Goal: Task Accomplishment & Management: Complete application form

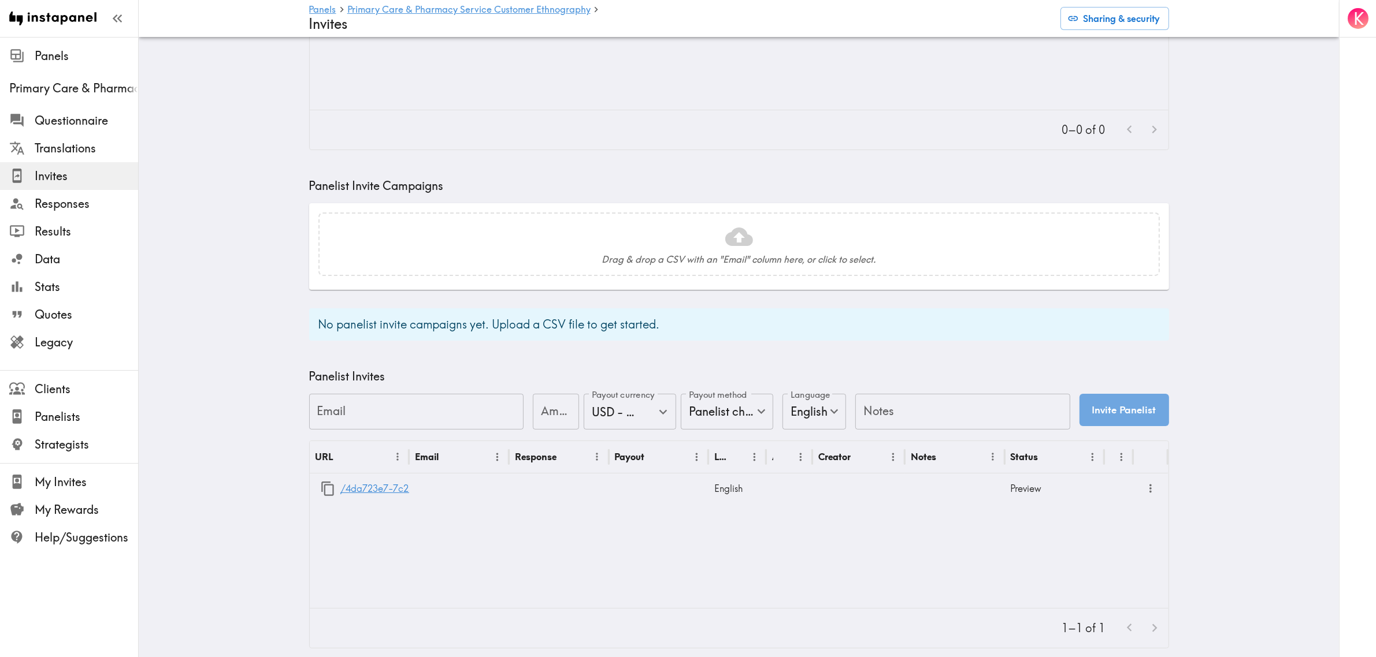
scroll to position [204, 0]
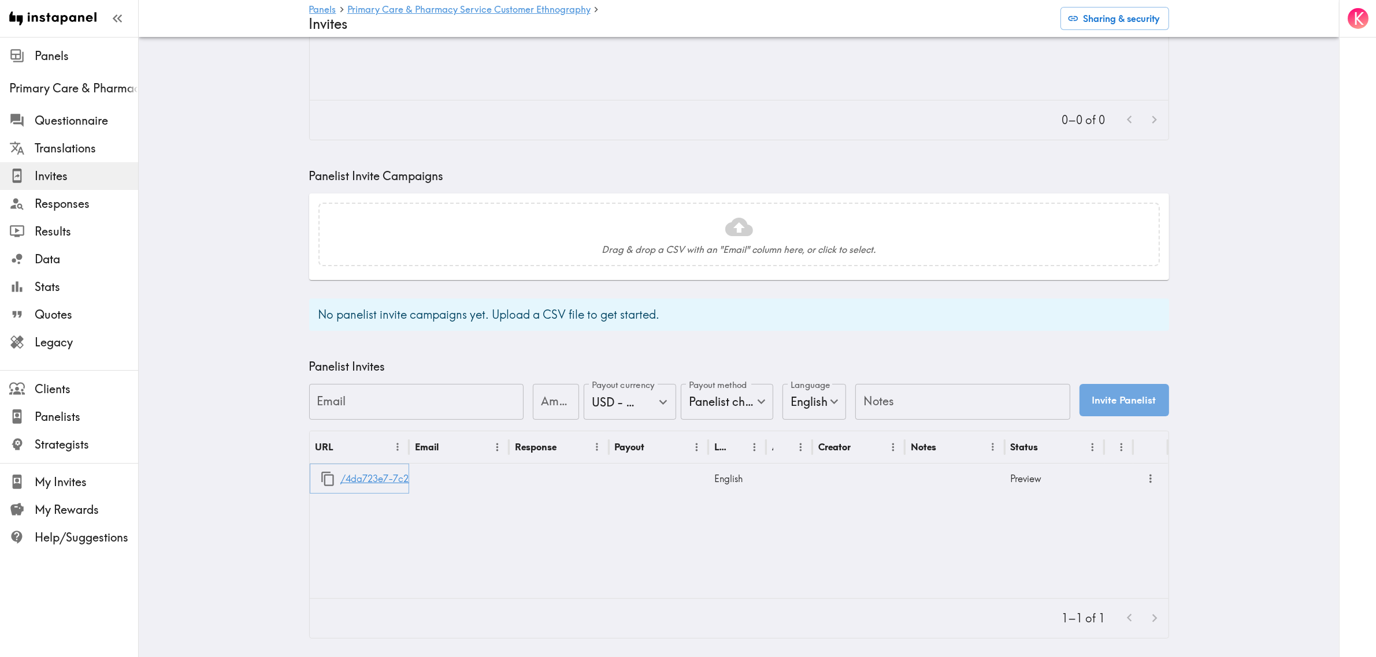
click at [369, 470] on link "/4da723e7-7c25-4cc7-8b18-092587c09733" at bounding box center [436, 479] width 192 height 29
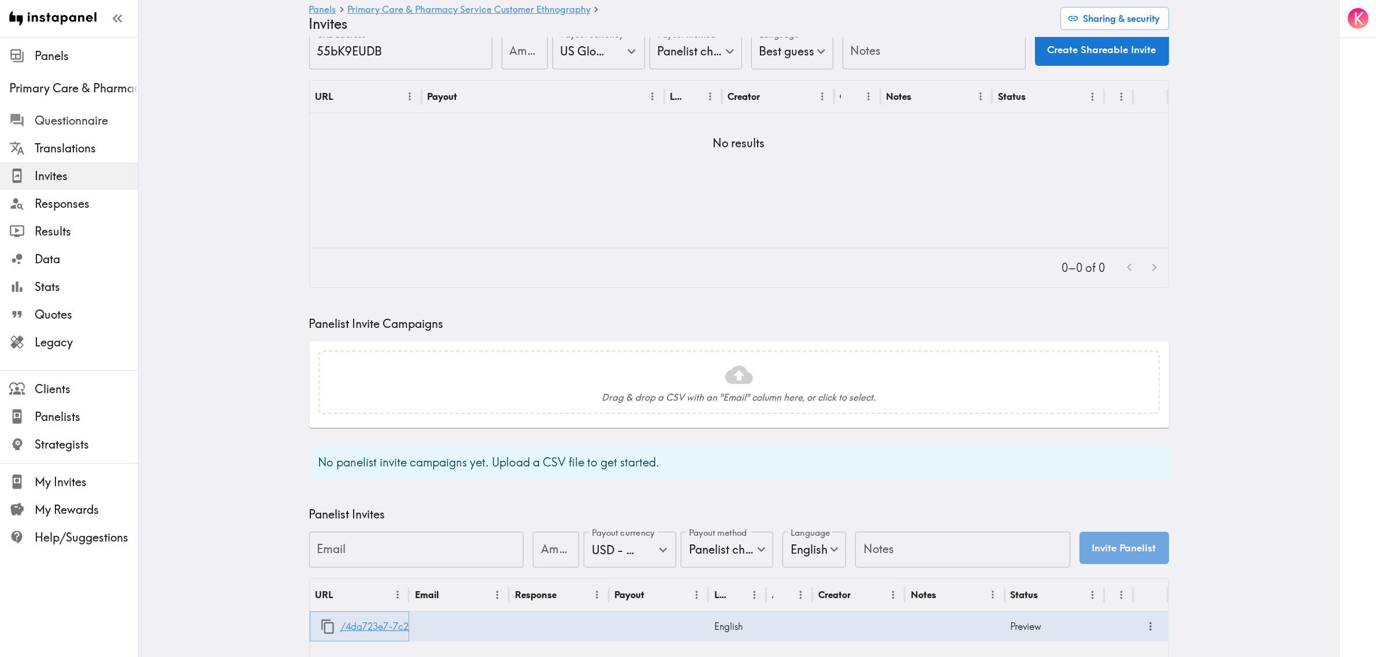
scroll to position [0, 0]
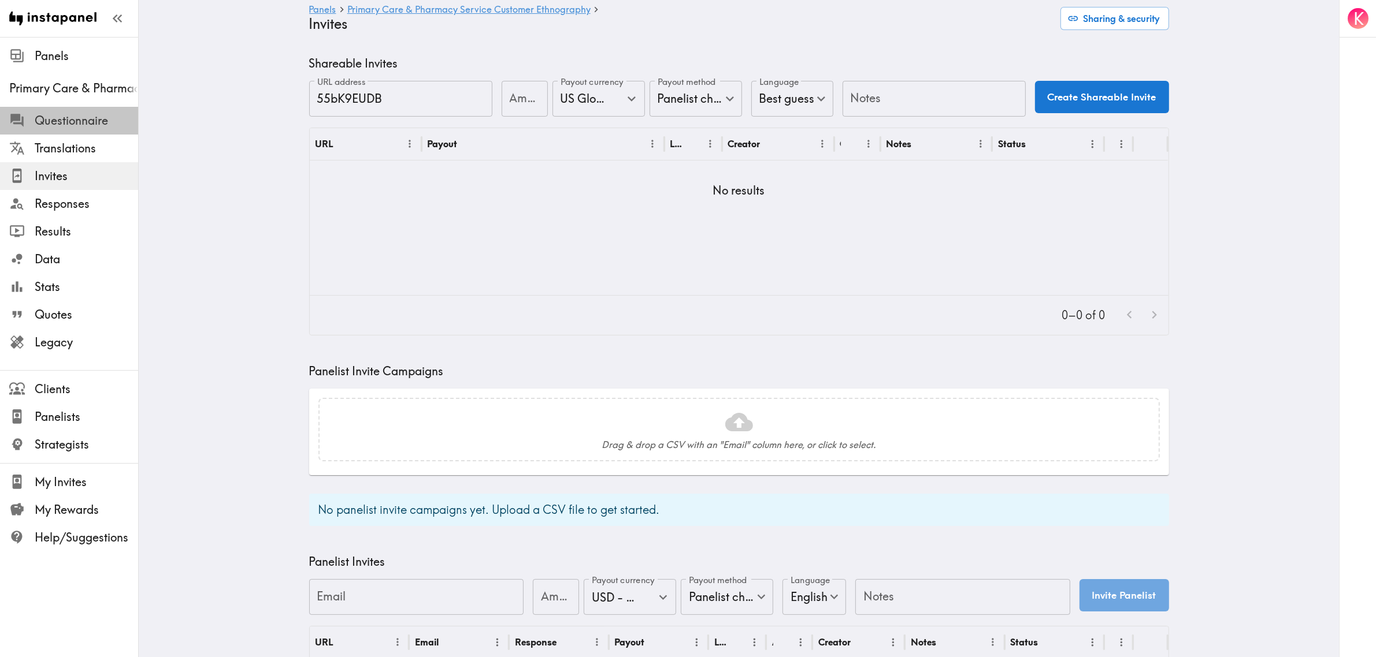
click at [83, 117] on span "Questionnaire" at bounding box center [86, 121] width 103 height 16
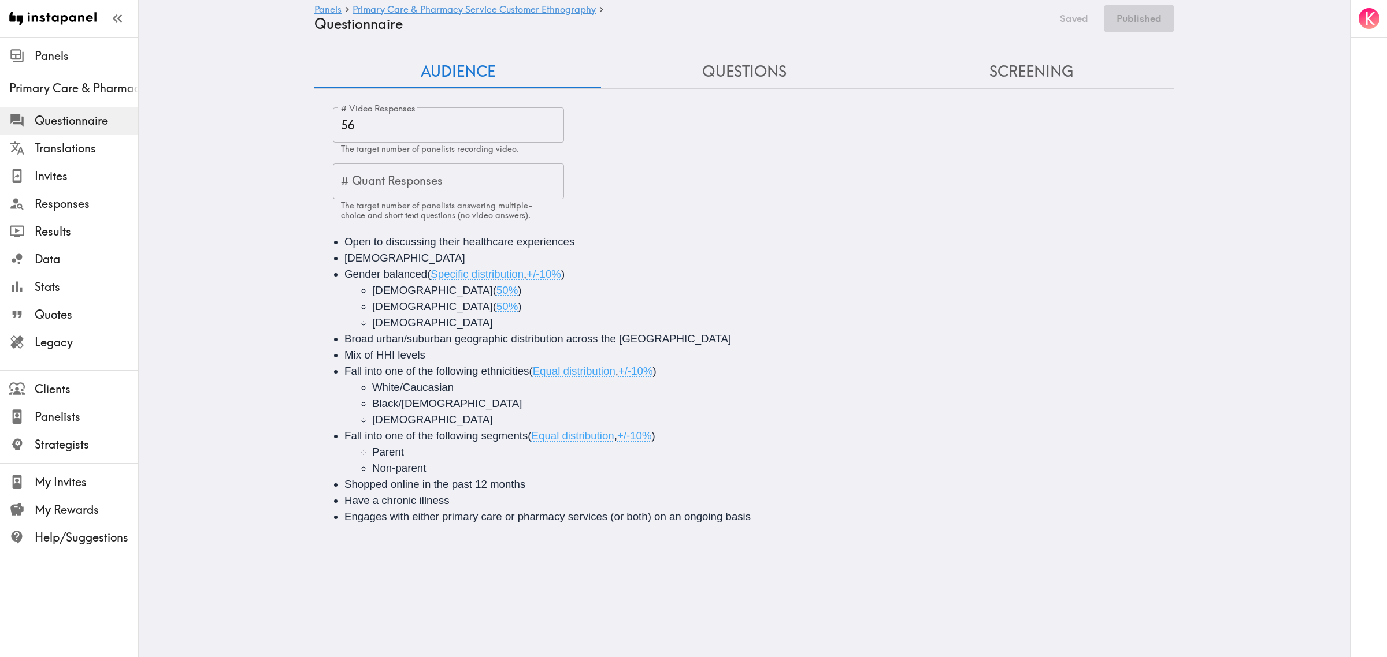
click at [714, 76] on button "Questions" at bounding box center [744, 71] width 287 height 33
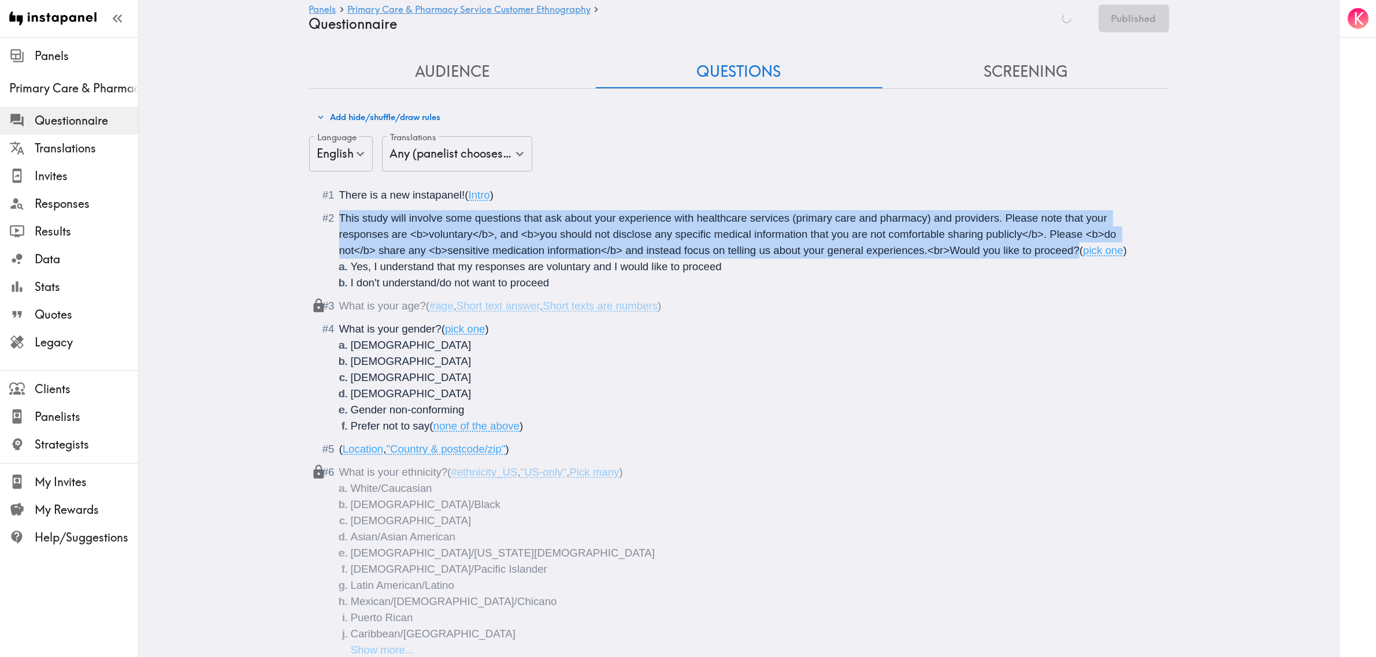
drag, startPoint x: 333, startPoint y: 214, endPoint x: 1073, endPoint y: 247, distance: 740.9
click at [1073, 247] on li "This study will involve some questions that ask about your experience with heal…" at bounding box center [739, 250] width 832 height 81
copy span "This study will involve some questions that ask about your experience with heal…"
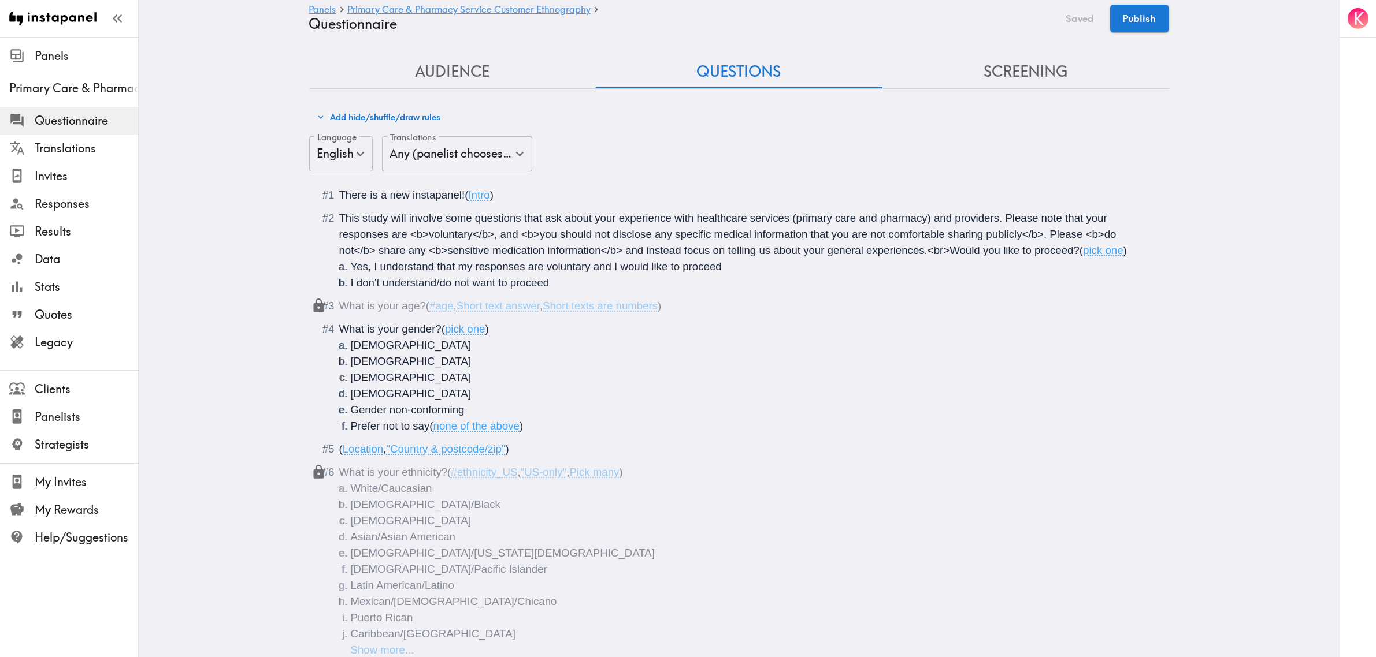
drag, startPoint x: 380, startPoint y: 270, endPoint x: 360, endPoint y: 270, distance: 20.2
click at [380, 270] on span "Yes, I understand that my responses are voluntary and I would like to proceed" at bounding box center [536, 267] width 371 height 12
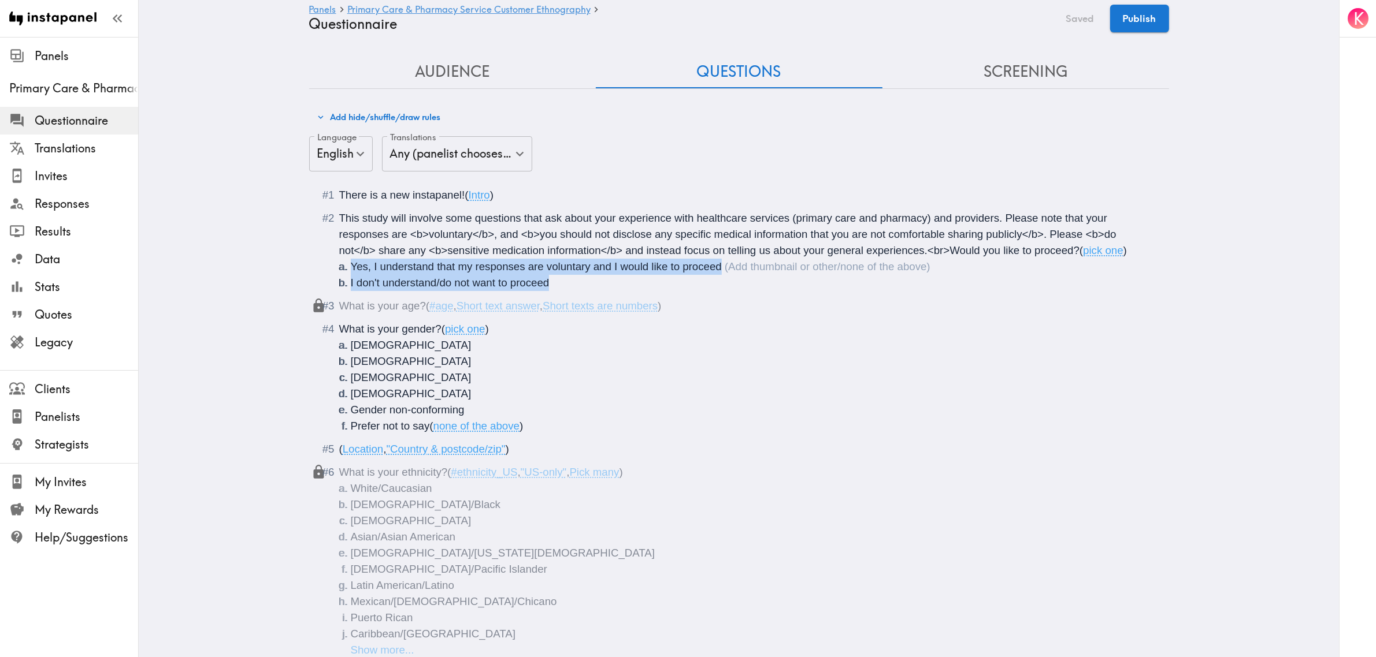
drag, startPoint x: 345, startPoint y: 266, endPoint x: 579, endPoint y: 276, distance: 234.2
click at [579, 276] on ol "Yes, I understand that my responses are voluntary and I would like to proceed I…" at bounding box center [747, 275] width 816 height 32
copy ol "Yes, I understand that my responses are voluntary and I would like to proceed I…"
click at [53, 186] on span "Invites" at bounding box center [86, 176] width 103 height 21
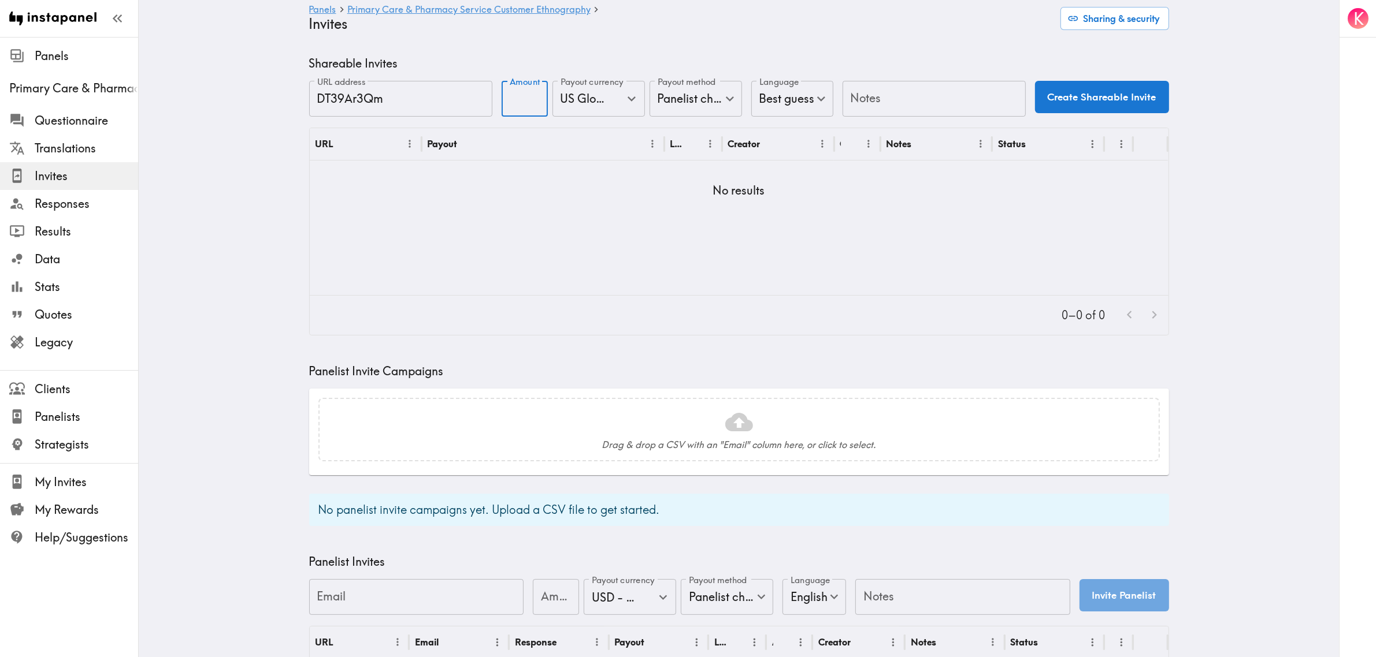
click at [518, 92] on input "Amount" at bounding box center [524, 99] width 46 height 36
type input "30"
click at [865, 98] on input "Notes" at bounding box center [933, 99] width 183 height 36
type input "UI"
click at [1111, 98] on button "Create Shareable Invite" at bounding box center [1102, 97] width 134 height 32
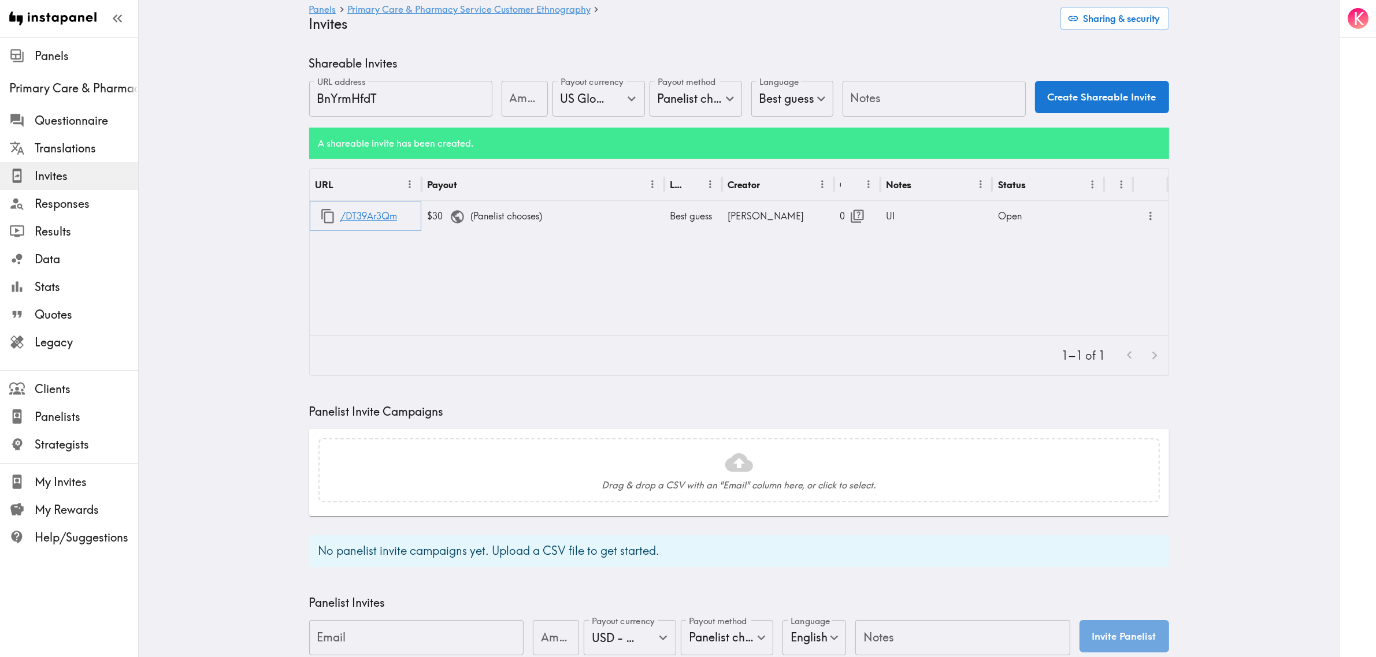
click at [321, 217] on icon "button" at bounding box center [327, 216] width 13 height 14
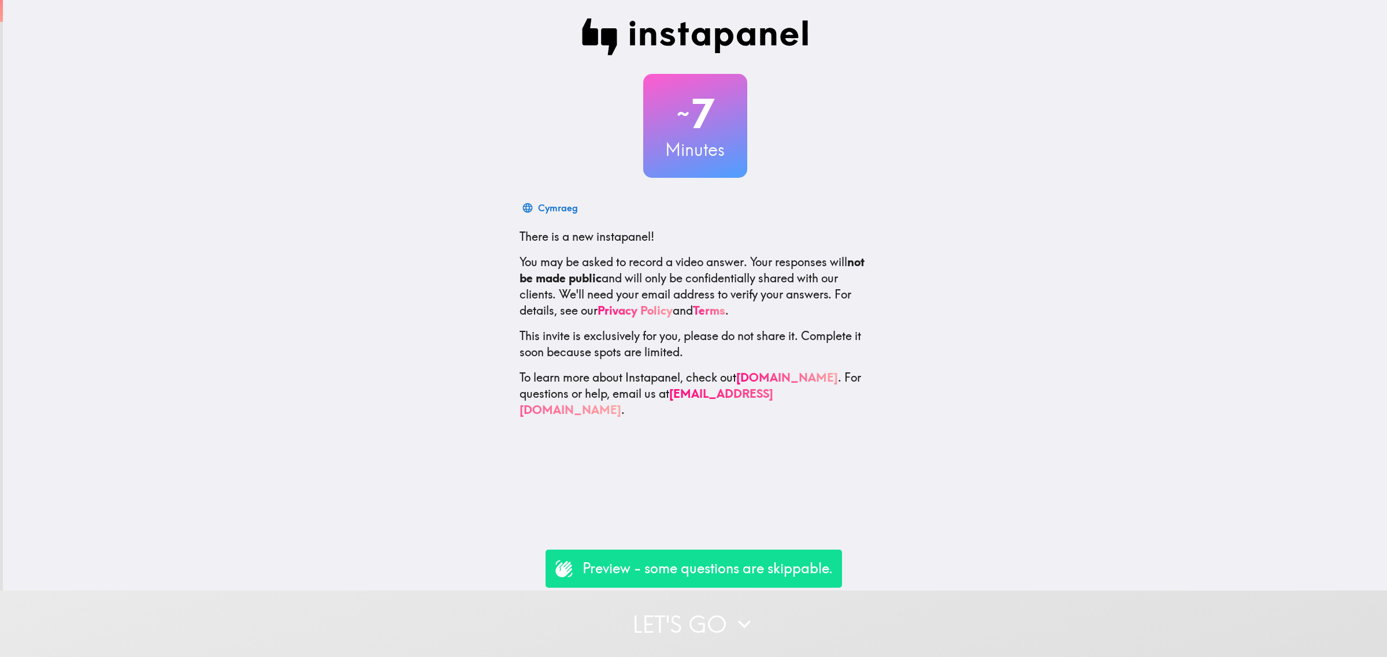
click at [681, 601] on button "Let's go" at bounding box center [693, 624] width 1387 height 66
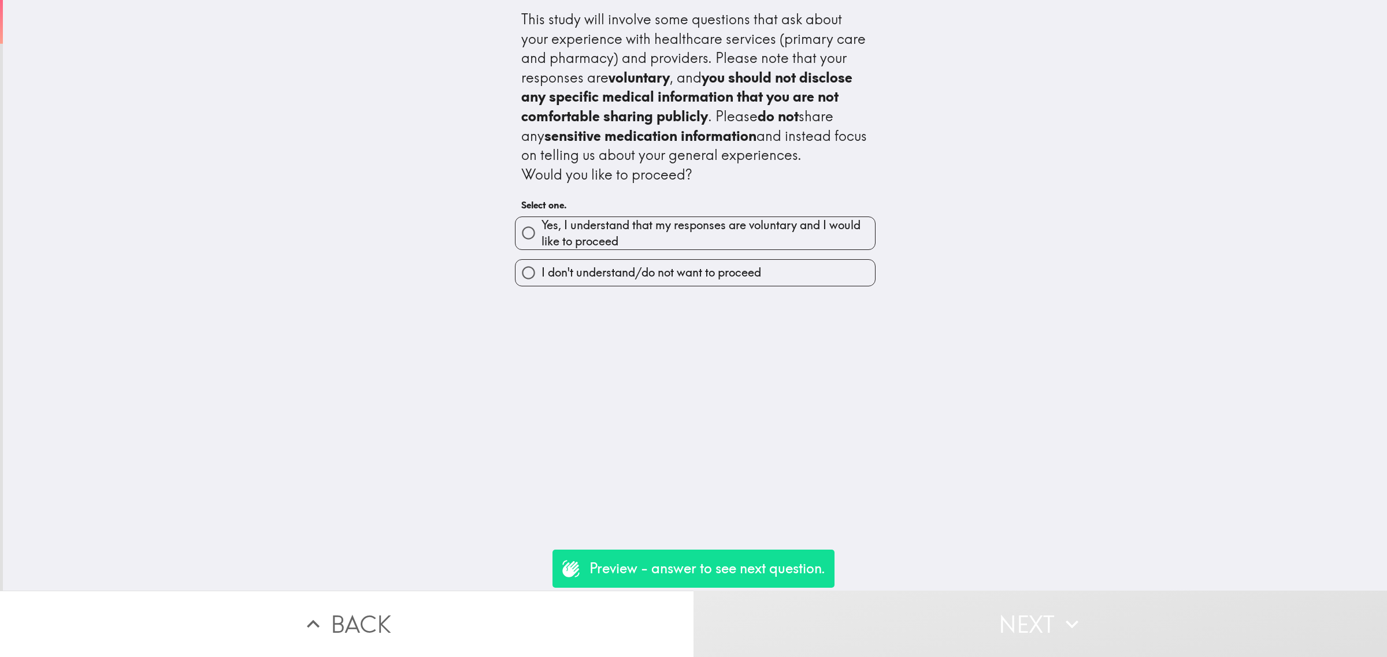
click at [679, 226] on span "Yes, I understand that my responses are voluntary and I would like to proceed" at bounding box center [707, 233] width 333 height 32
click at [541, 226] on input "Yes, I understand that my responses are voluntary and I would like to proceed" at bounding box center [528, 233] width 26 height 26
radio input "true"
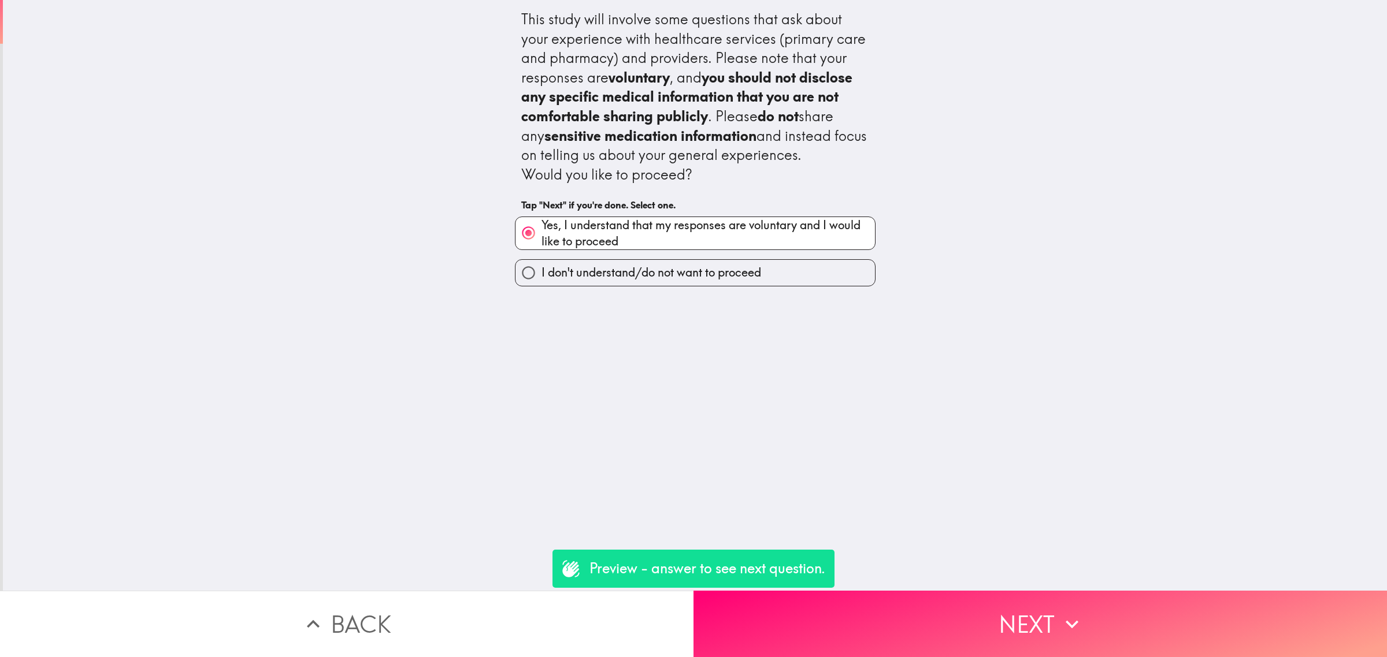
click at [902, 615] on button "Next" at bounding box center [1039, 624] width 693 height 66
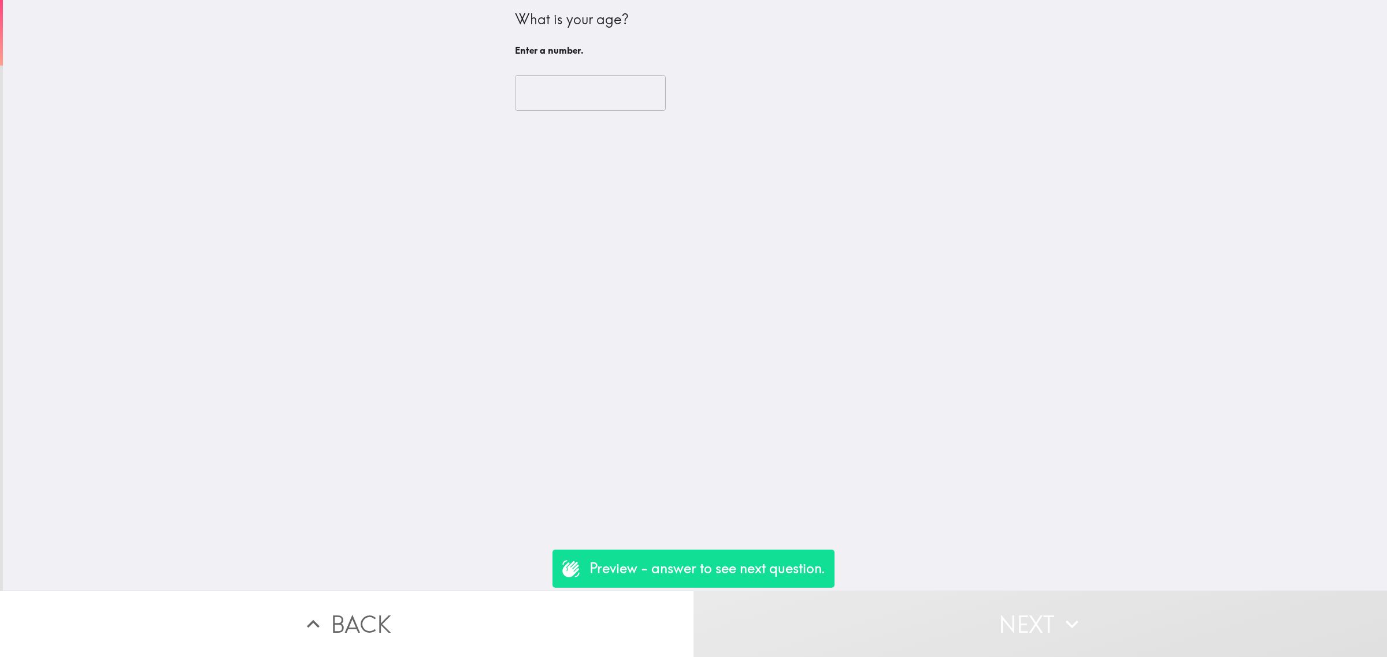
click at [558, 93] on input "number" at bounding box center [590, 93] width 151 height 36
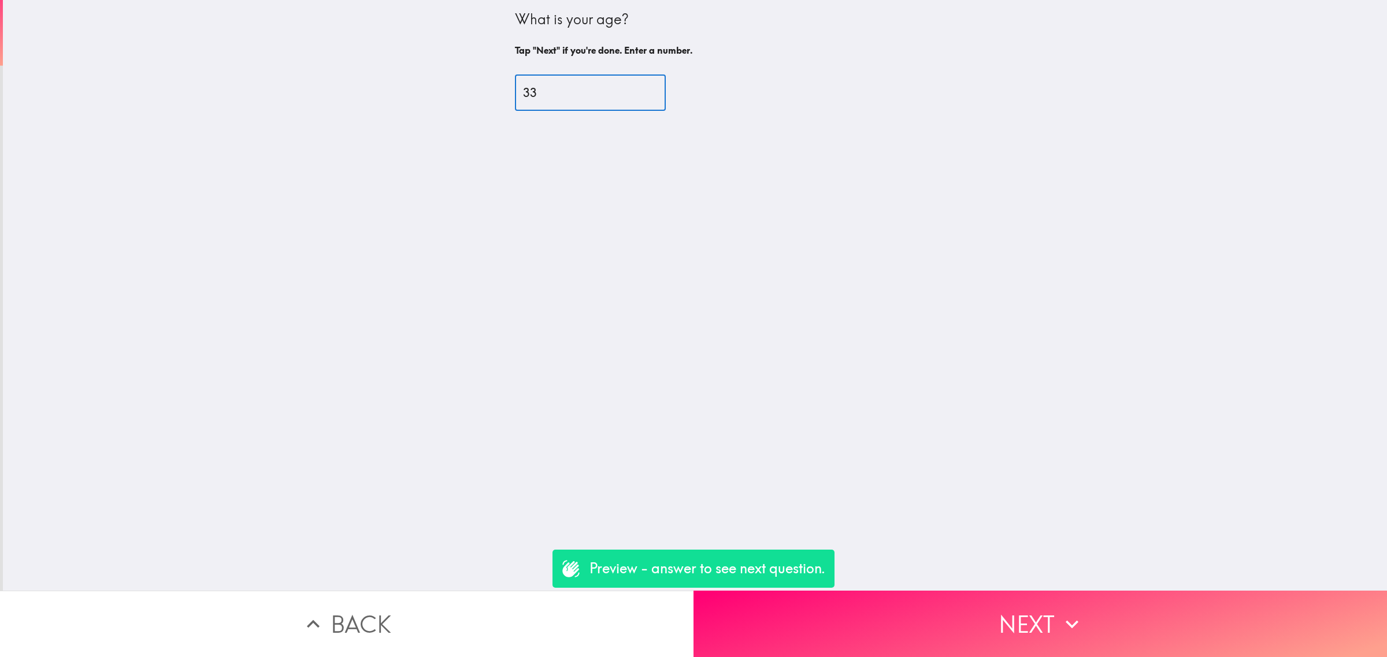
type input "33"
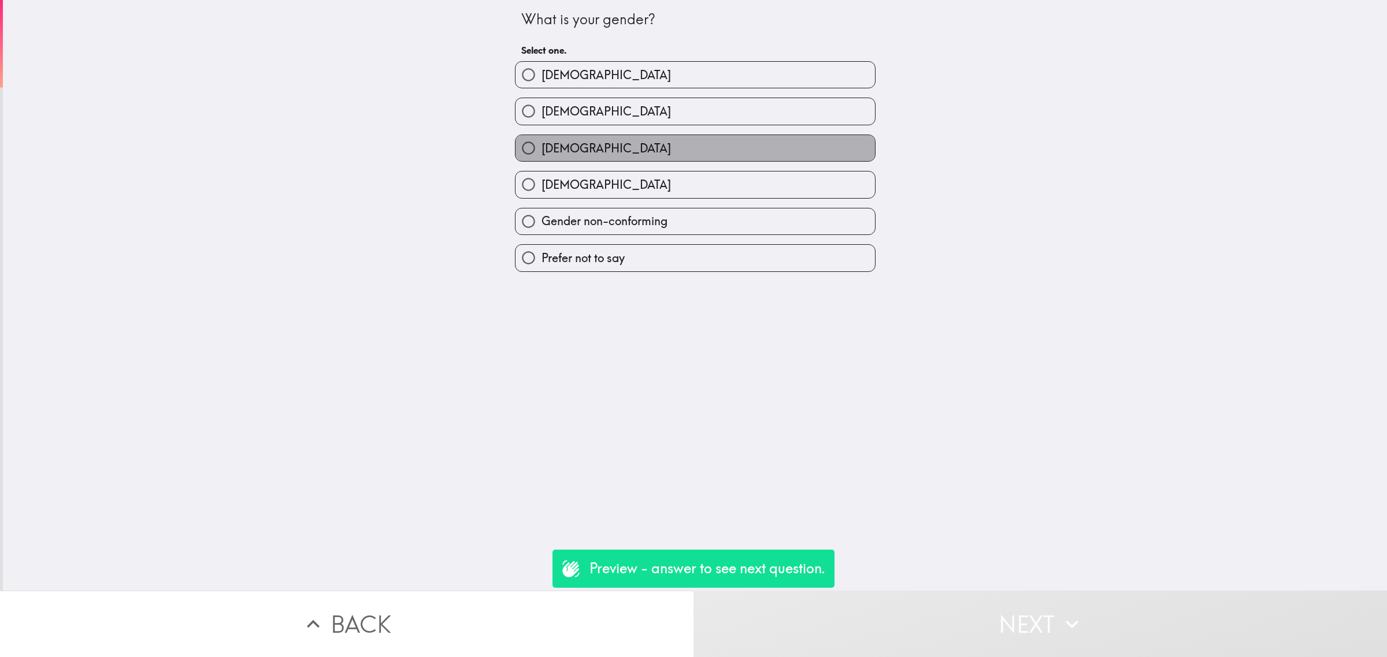
click at [605, 159] on label "Non-binary" at bounding box center [694, 148] width 359 height 26
click at [541, 159] on input "Non-binary" at bounding box center [528, 148] width 26 height 26
radio input "true"
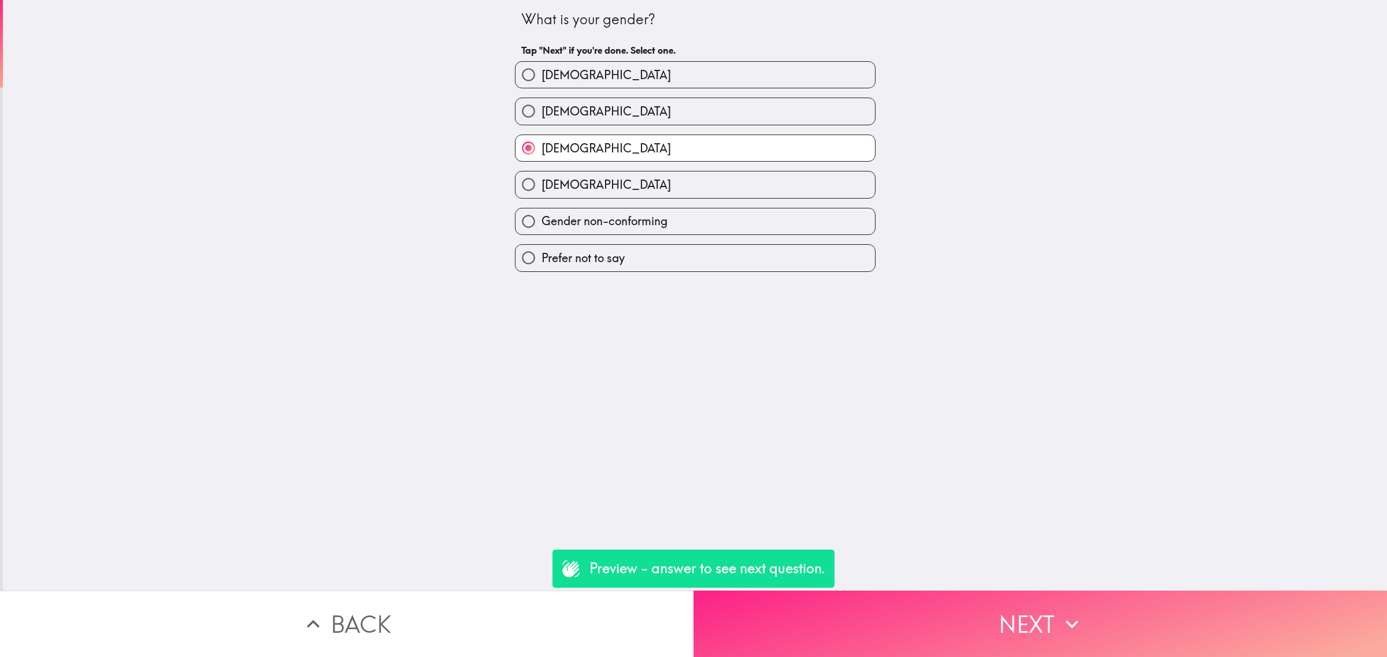
click at [978, 614] on button "Next" at bounding box center [1039, 624] width 693 height 66
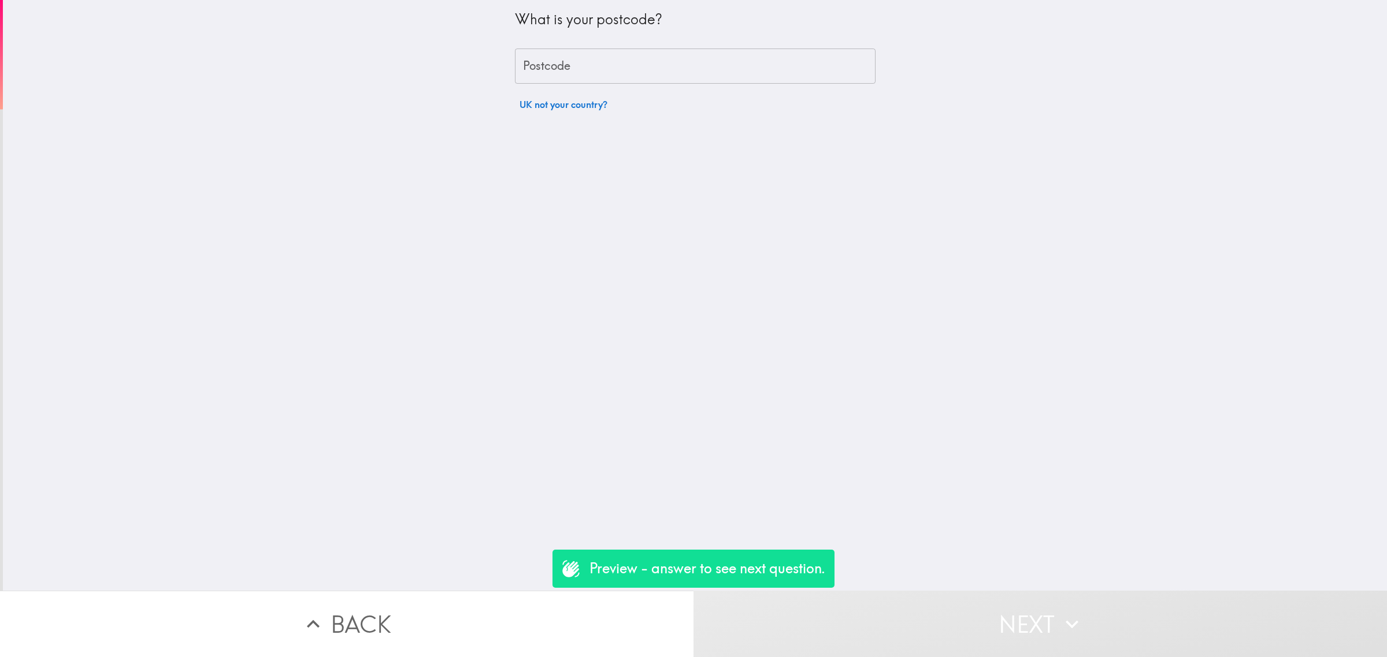
click at [564, 111] on button "UK not your country?" at bounding box center [563, 104] width 97 height 23
click at [600, 111] on input "United Kingdom of Great Britain and Northern Ireland (GB)" at bounding box center [679, 110] width 318 height 25
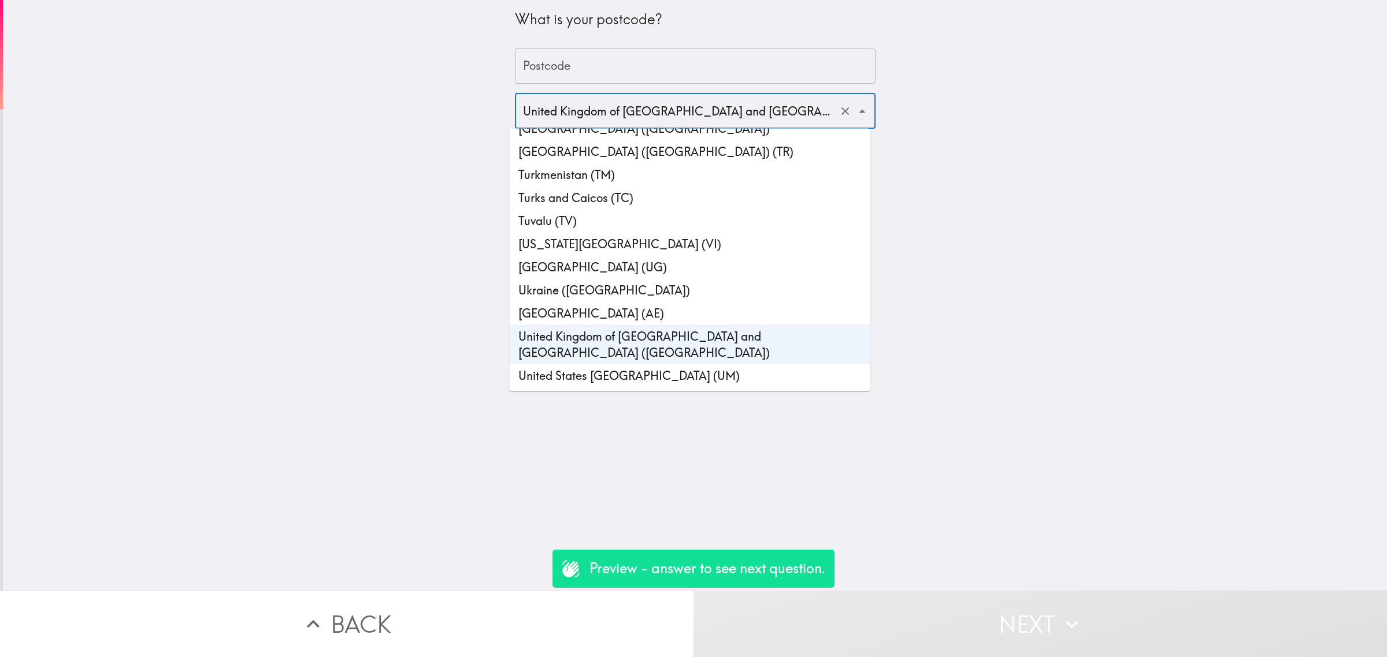
scroll to position [5311, 0]
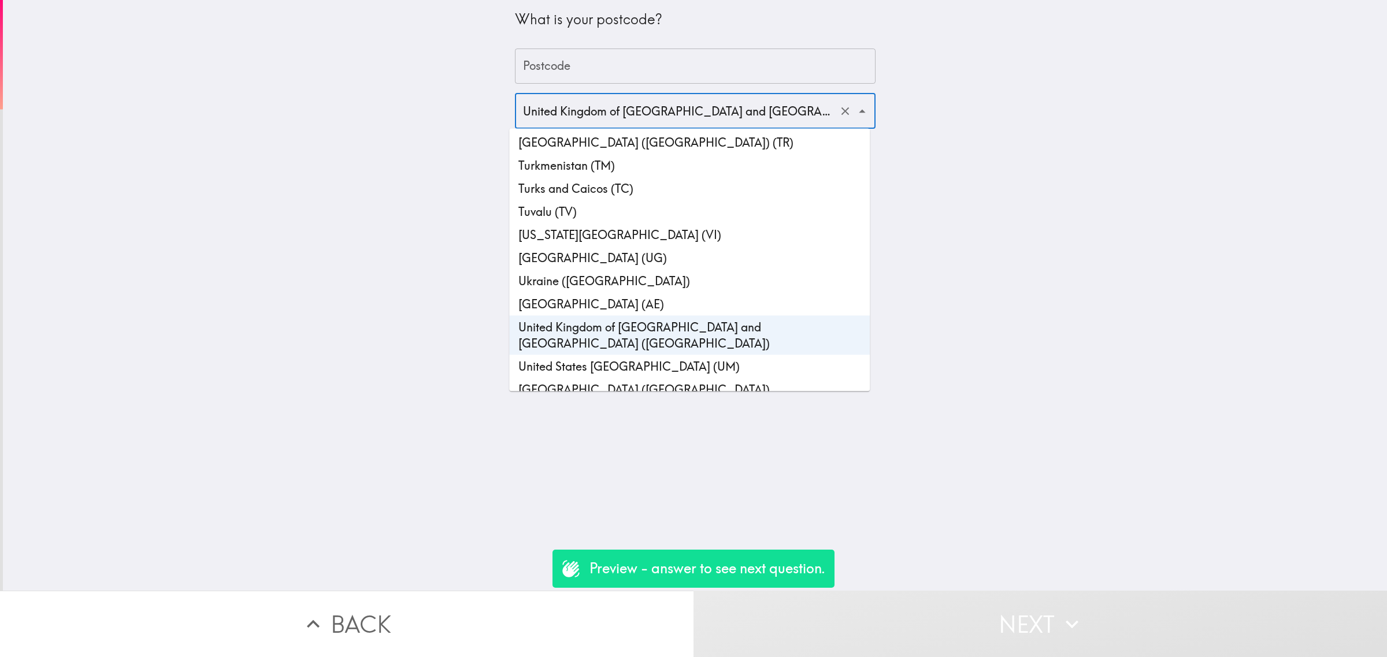
drag, startPoint x: 612, startPoint y: 345, endPoint x: 591, endPoint y: 91, distance: 255.7
click at [613, 378] on li "United States of America (US)" at bounding box center [689, 389] width 361 height 23
type input "United States of America (US)"
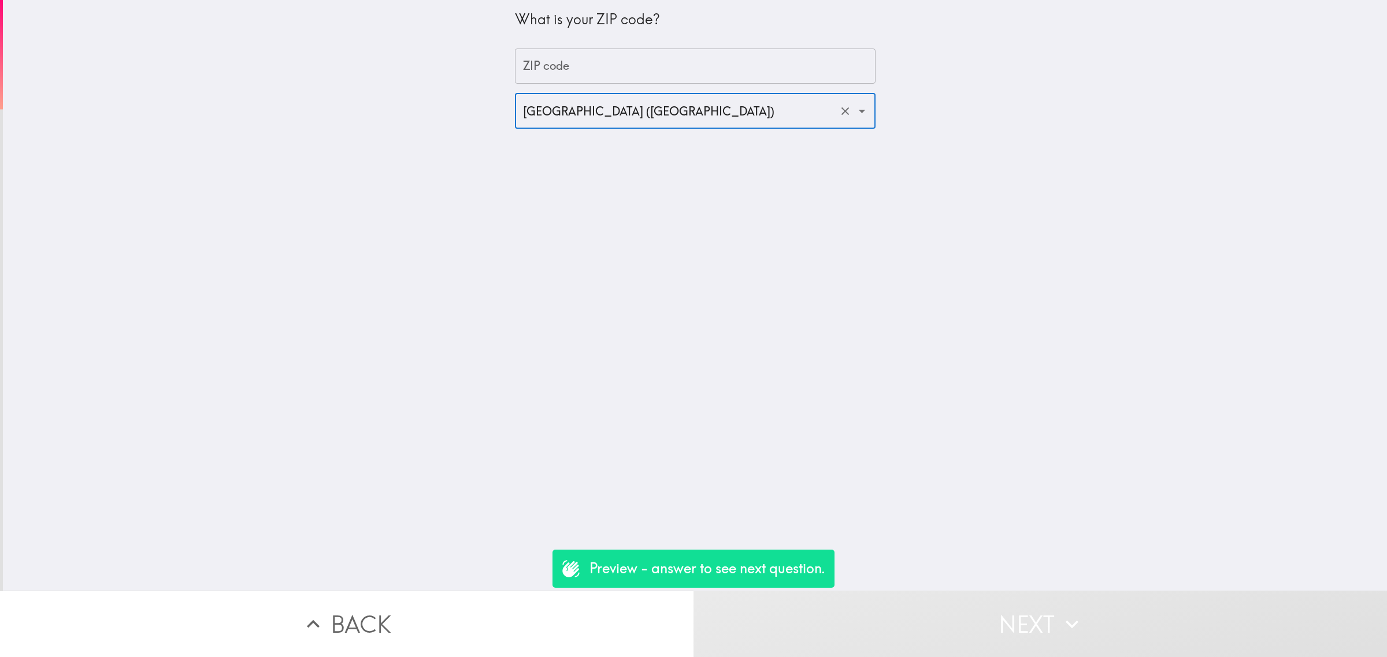
click at [588, 67] on input "ZIP code" at bounding box center [695, 67] width 361 height 36
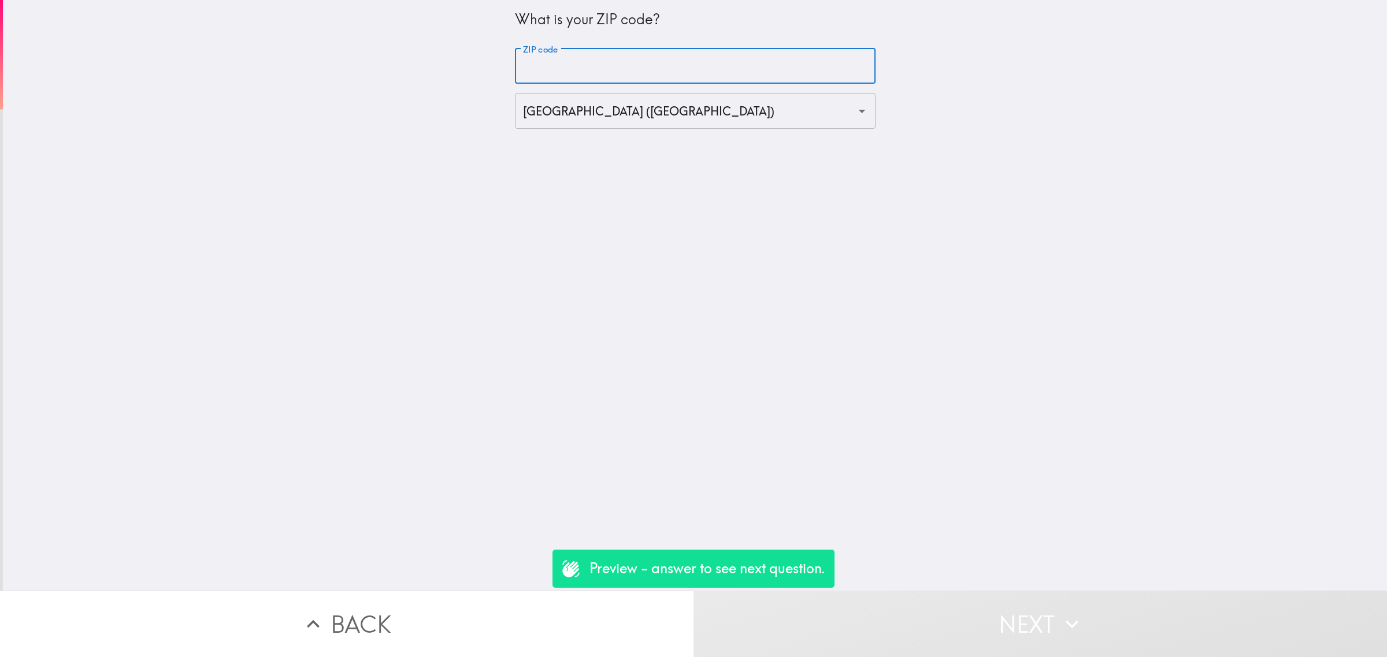
type input "90000"
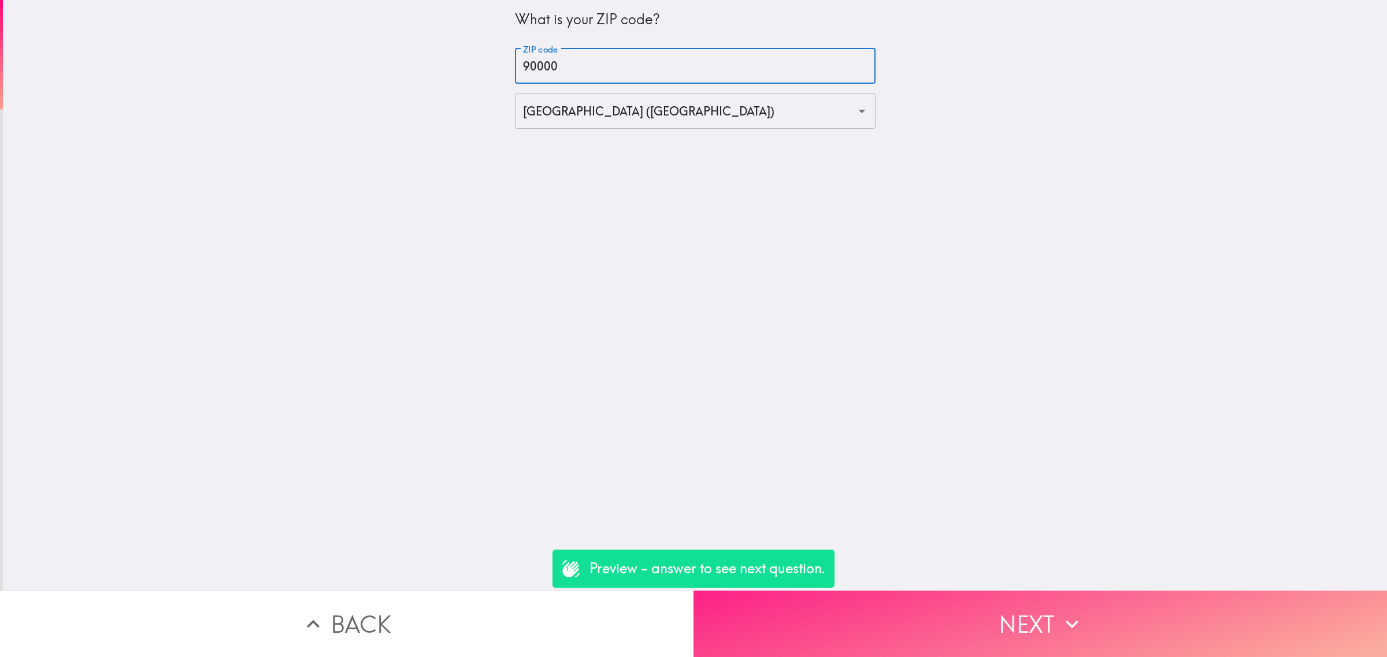
click at [939, 604] on button "Next" at bounding box center [1039, 624] width 693 height 66
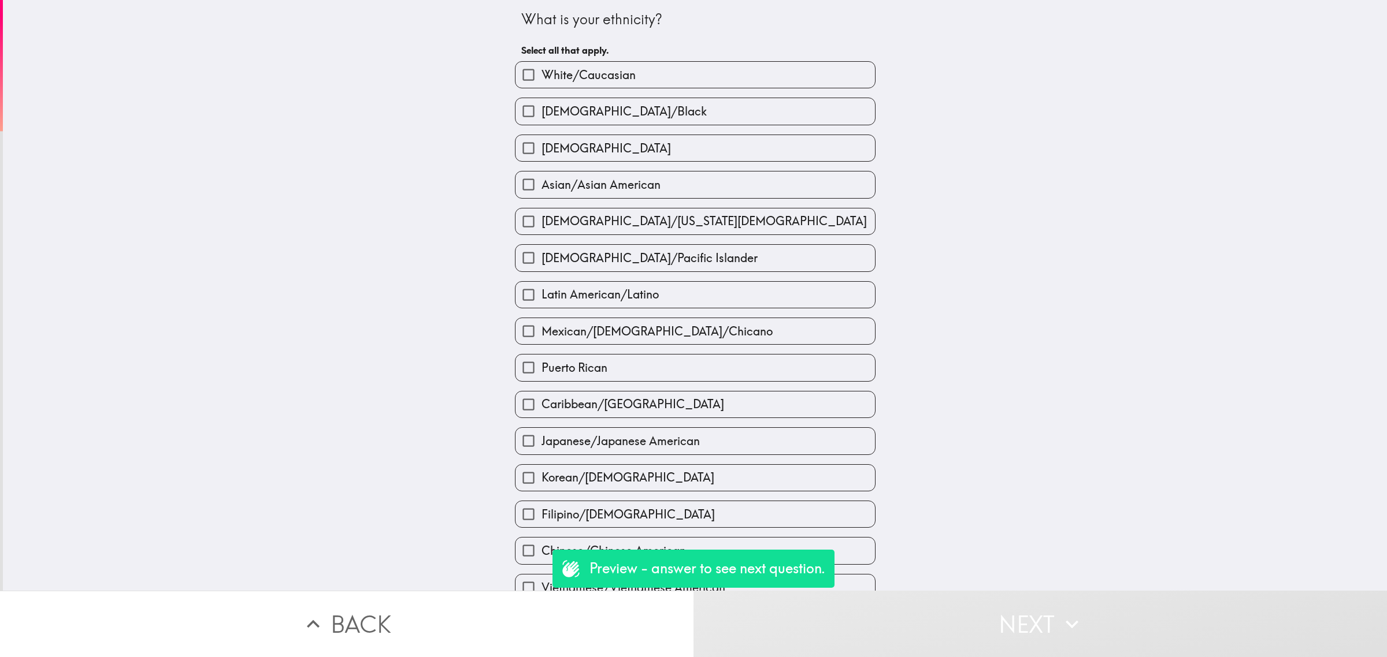
click at [627, 289] on span "Latin American/Latino" at bounding box center [599, 295] width 117 height 16
click at [541, 289] on input "Latin American/Latino" at bounding box center [528, 295] width 26 height 26
checkbox input "true"
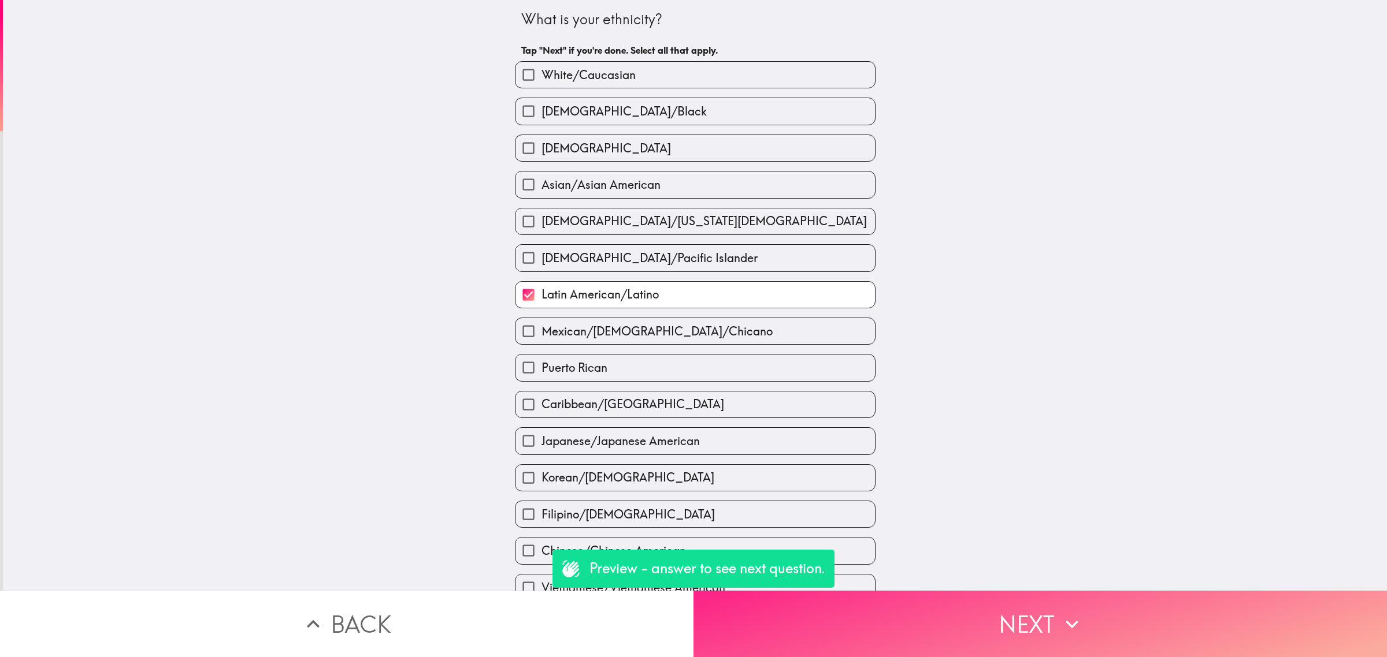
click at [959, 597] on button "Next" at bounding box center [1039, 624] width 693 height 66
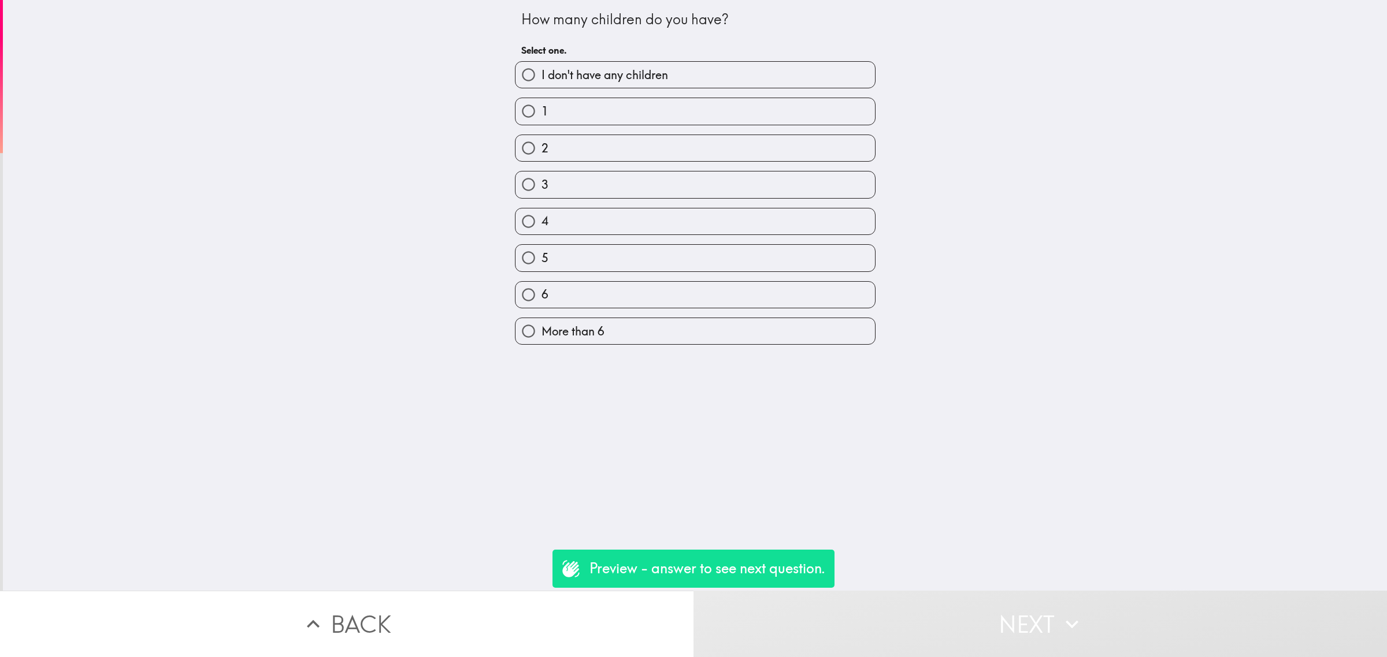
click at [622, 246] on label "5" at bounding box center [694, 258] width 359 height 26
click at [541, 246] on input "5" at bounding box center [528, 258] width 26 height 26
radio input "true"
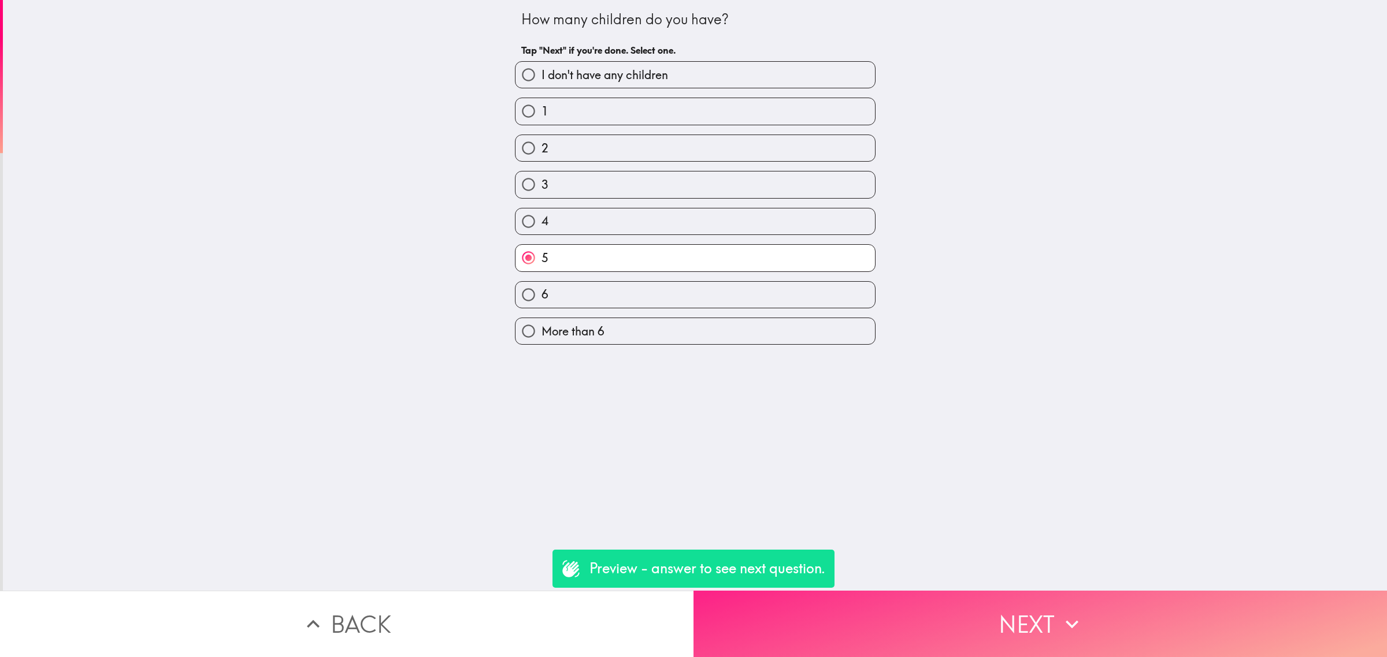
click at [1073, 613] on icon "button" at bounding box center [1071, 624] width 25 height 25
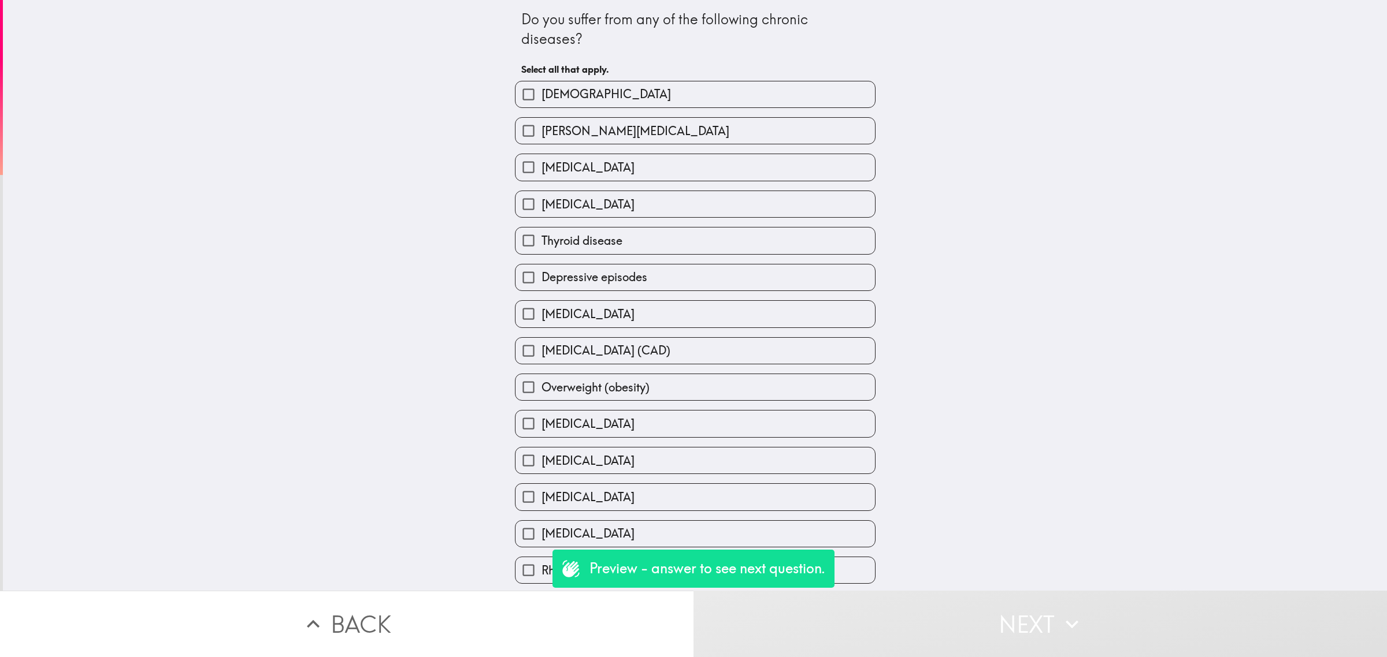
click at [656, 284] on label "Depressive episodes" at bounding box center [694, 278] width 359 height 26
click at [541, 284] on input "Depressive episodes" at bounding box center [528, 278] width 26 height 26
checkbox input "true"
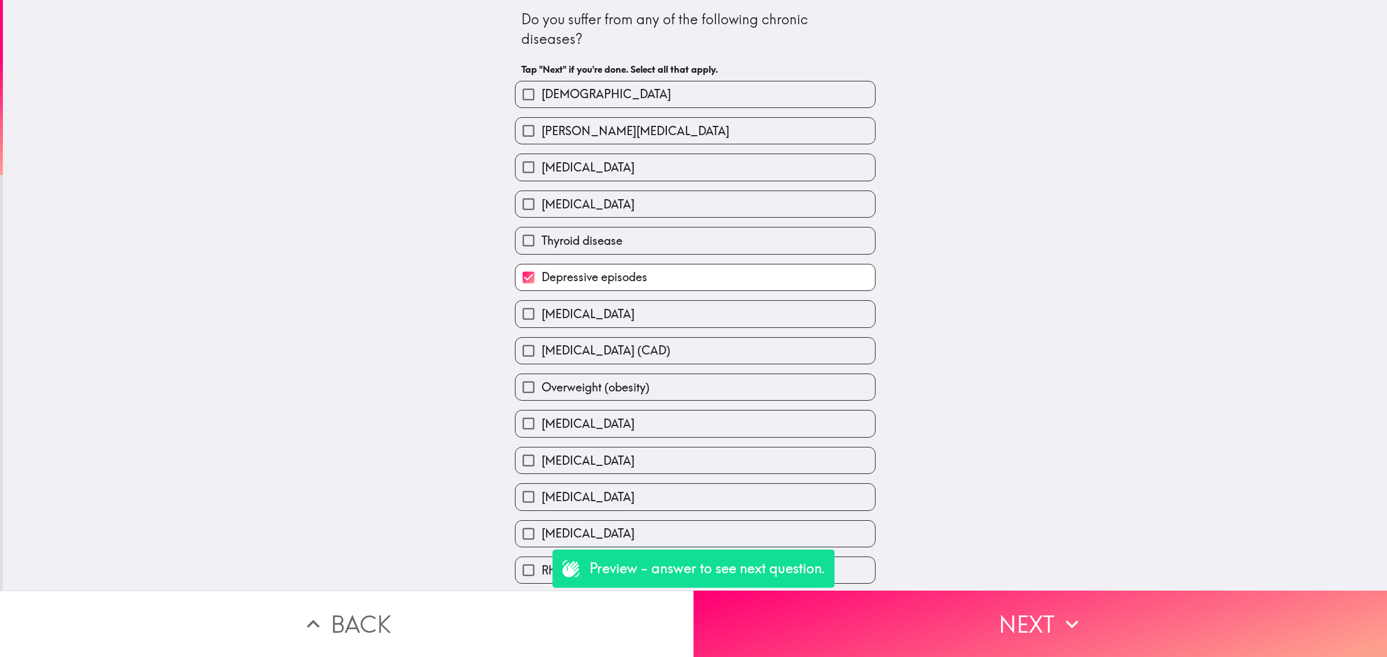
click at [986, 610] on button "Next" at bounding box center [1039, 624] width 693 height 66
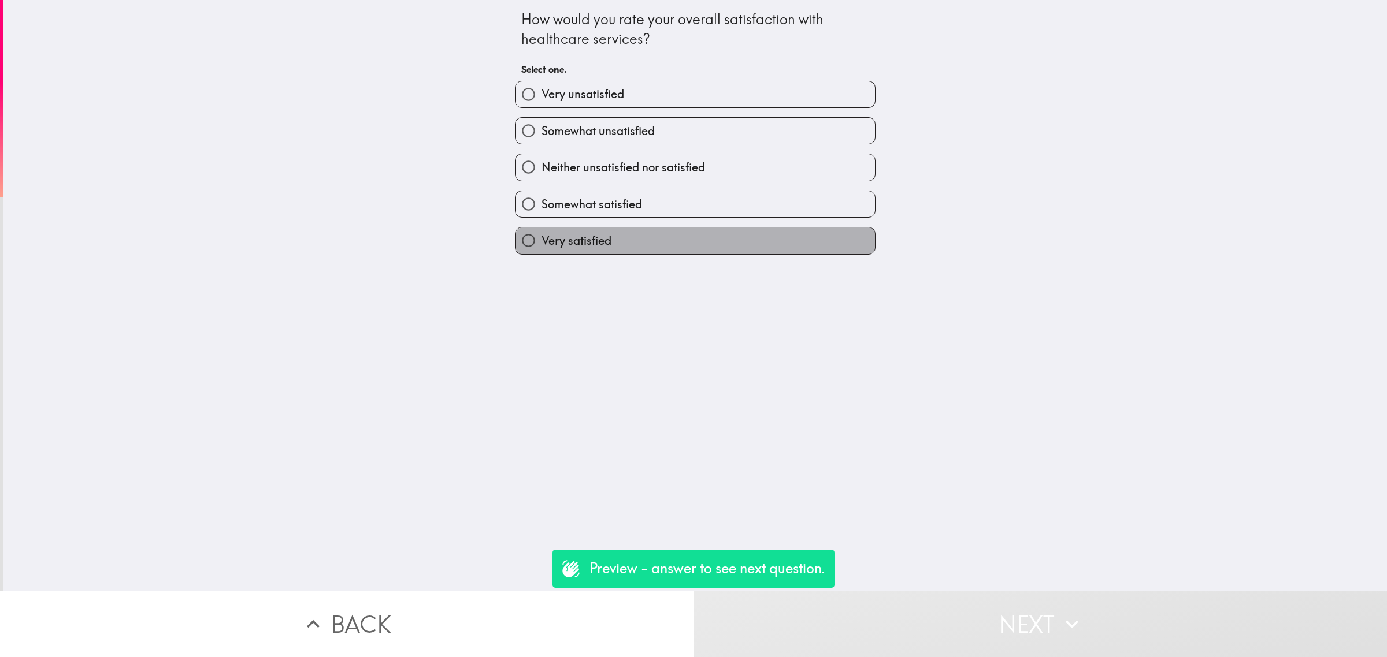
click at [646, 232] on label "Very satisfied" at bounding box center [694, 241] width 359 height 26
click at [541, 232] on input "Very satisfied" at bounding box center [528, 241] width 26 height 26
radio input "true"
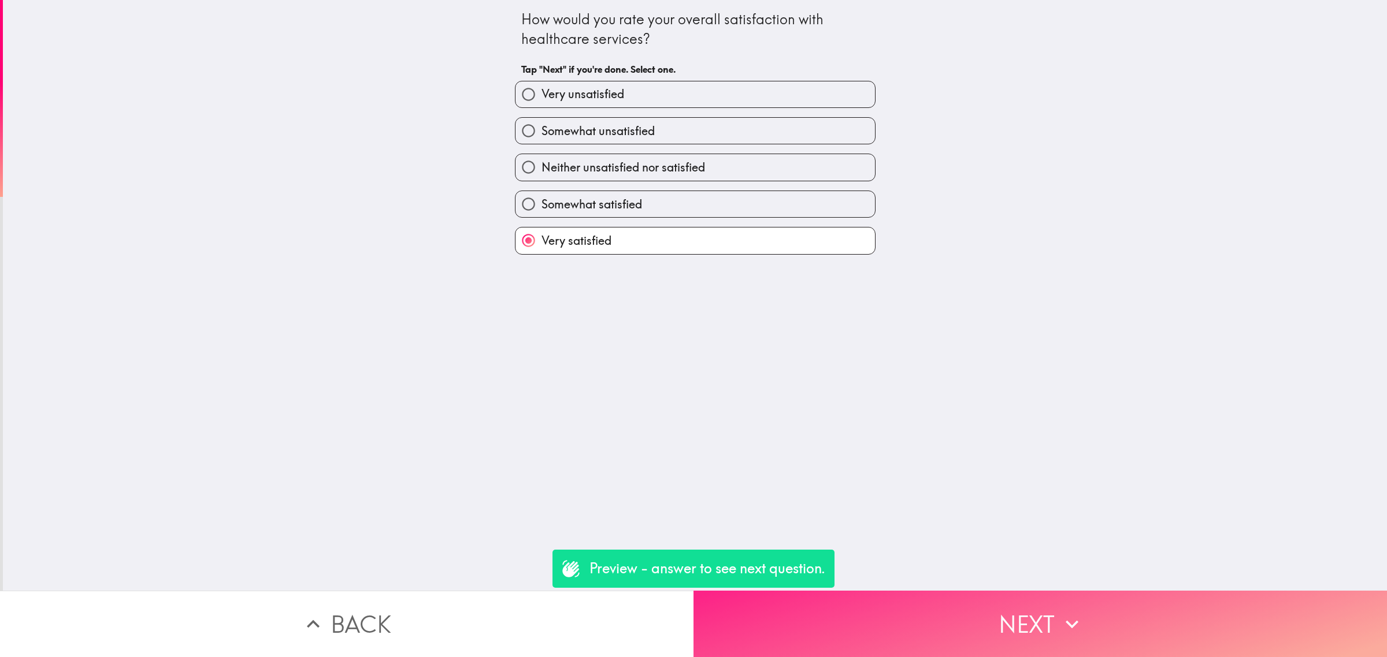
click at [923, 593] on button "Next" at bounding box center [1039, 624] width 693 height 66
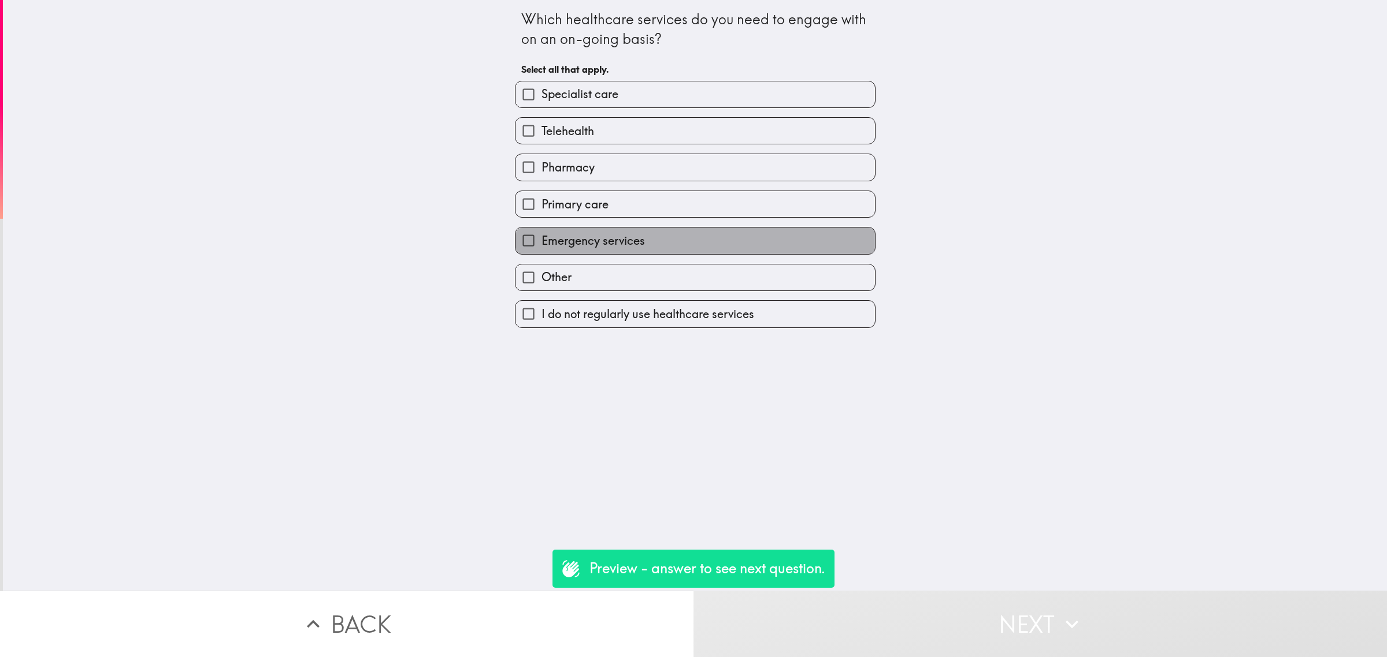
click at [642, 243] on label "Emergency services" at bounding box center [694, 241] width 359 height 26
click at [541, 243] on input "Emergency services" at bounding box center [528, 241] width 26 height 26
checkbox input "true"
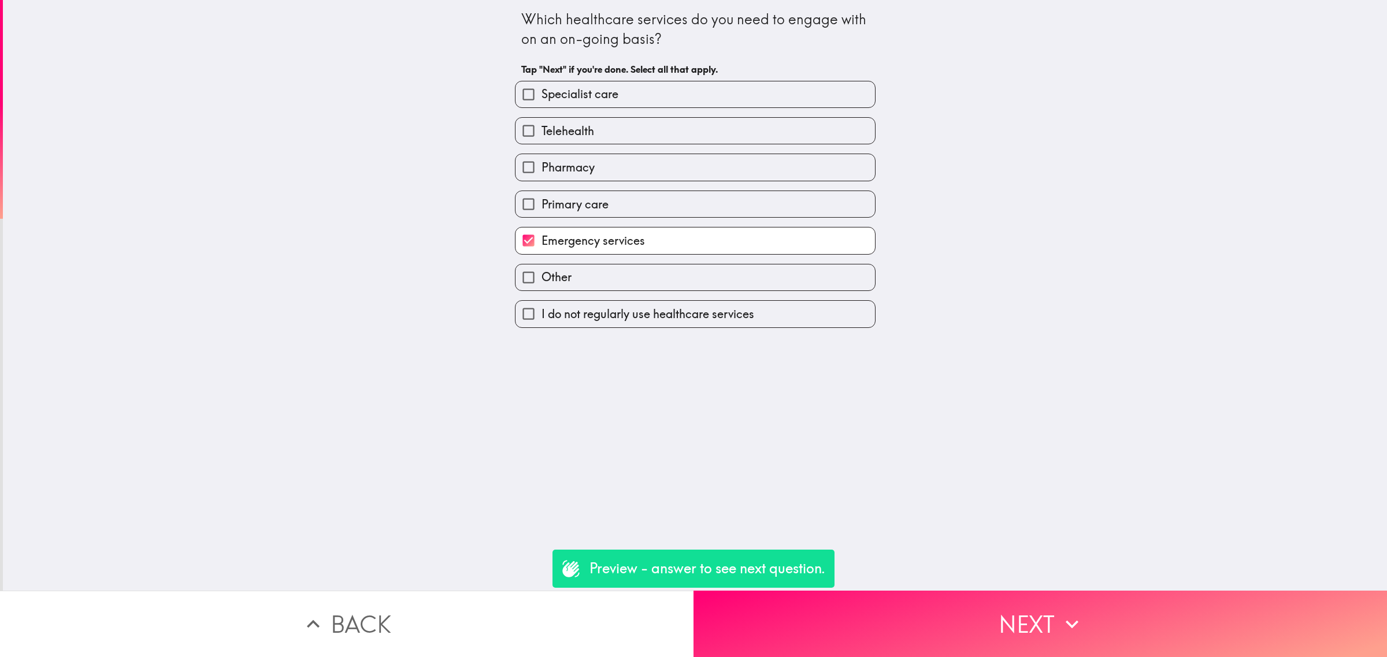
click at [937, 570] on div "Which healthcare services do you need to engage with on an on-going basis? Tap …" at bounding box center [695, 295] width 1384 height 591
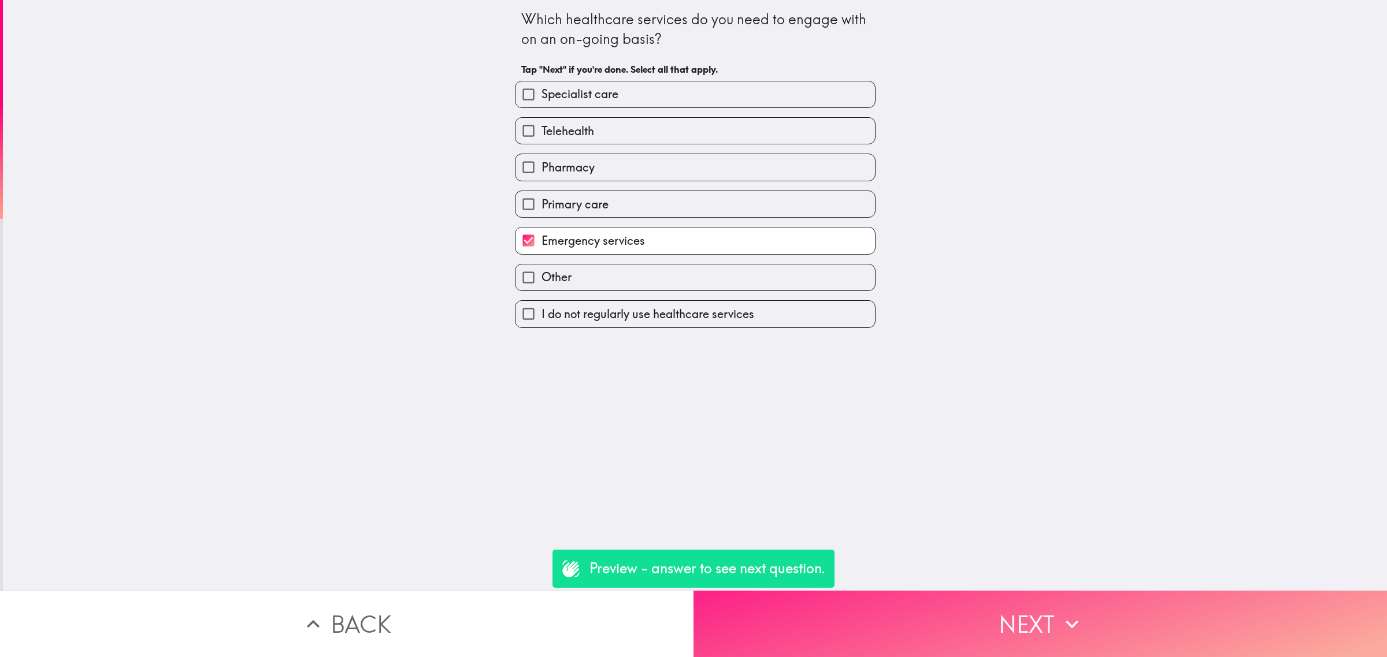
click at [938, 579] on div "Which healthcare services do you need to engage with on an on-going basis? Tap …" at bounding box center [693, 328] width 1387 height 657
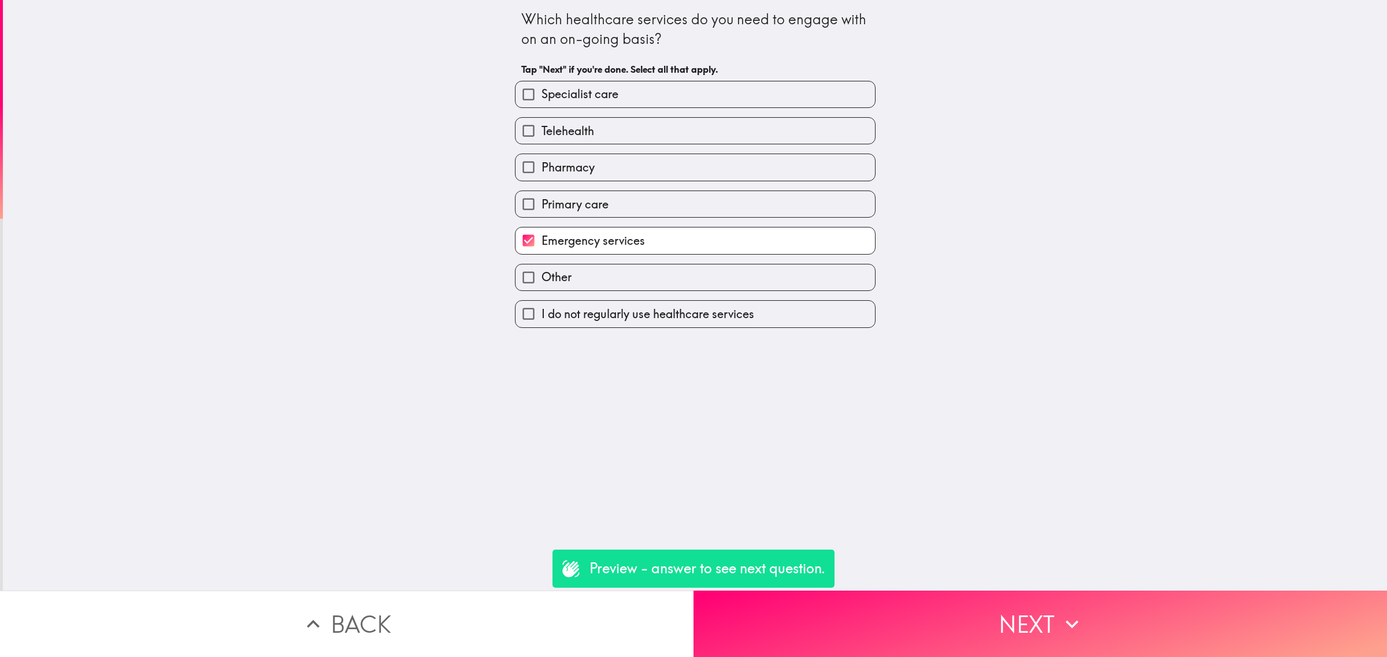
click at [931, 600] on button "Next" at bounding box center [1039, 624] width 693 height 66
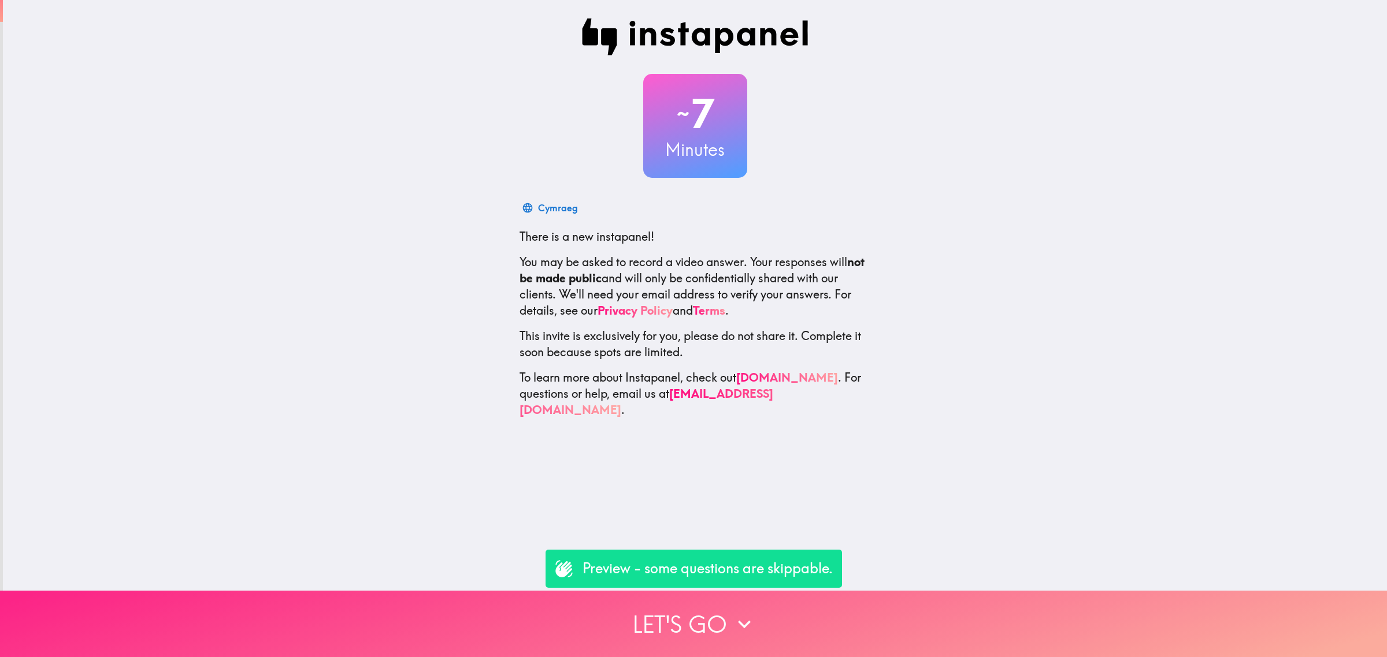
click at [721, 617] on button "Let's go" at bounding box center [693, 624] width 1387 height 66
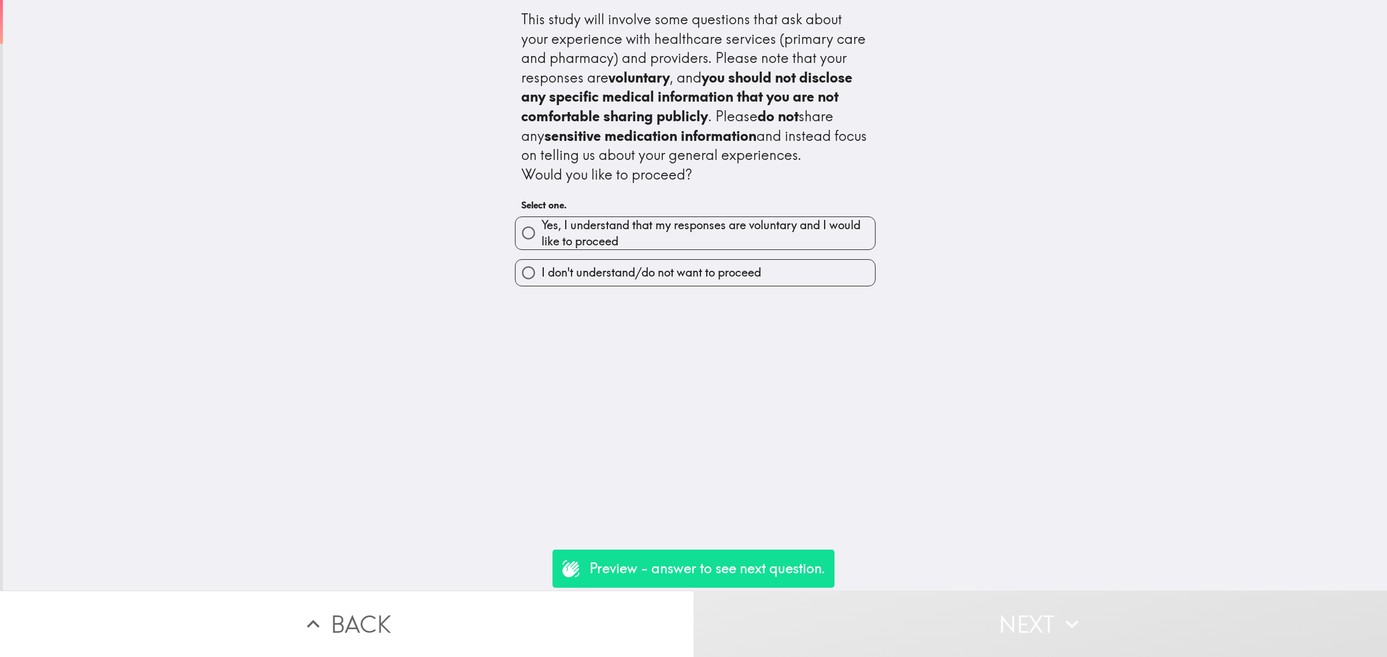
drag, startPoint x: 497, startPoint y: 18, endPoint x: 683, endPoint y: 156, distance: 231.7
click at [683, 156] on div "This study will involve some questions that ask about your experience with heal…" at bounding box center [695, 295] width 1384 height 591
drag, startPoint x: 677, startPoint y: 176, endPoint x: 491, endPoint y: 34, distance: 234.5
click at [490, 40] on div "This study will involve some questions that ask about your experience with heal…" at bounding box center [695, 295] width 1384 height 591
click at [523, 32] on div "This study will involve some questions that ask about your experience with heal…" at bounding box center [695, 97] width 348 height 174
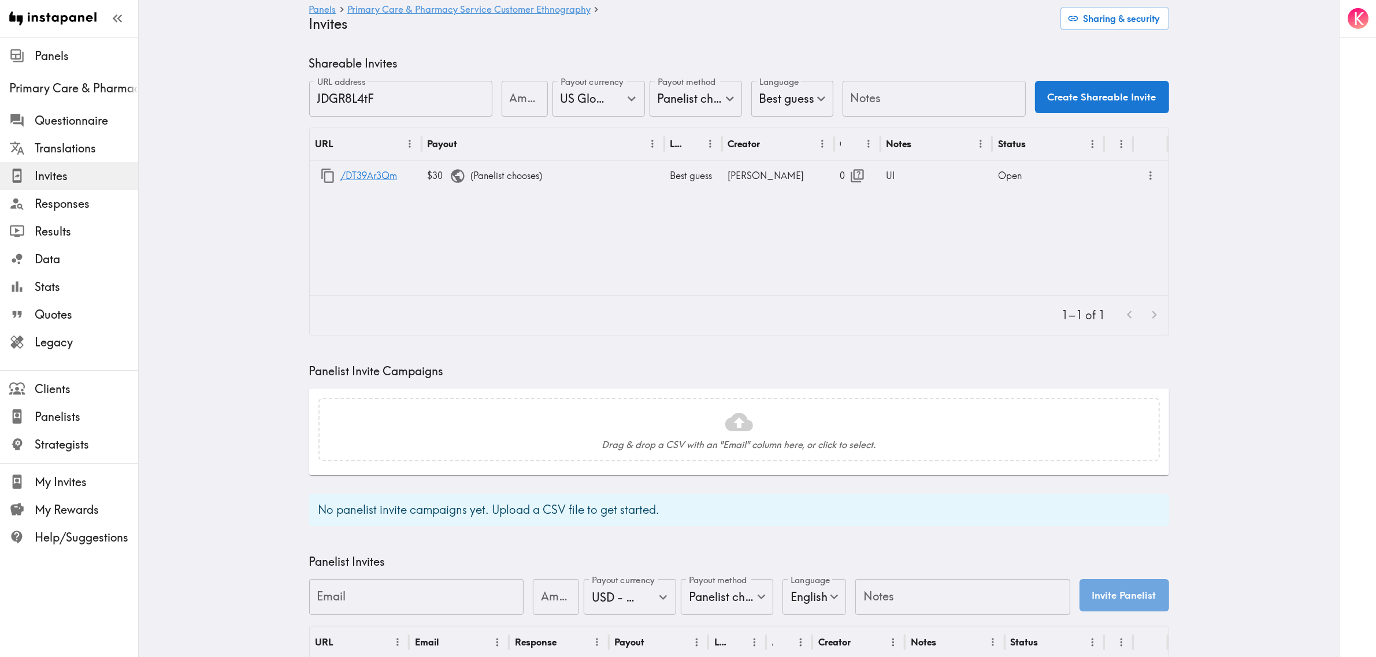
click at [228, 203] on main "Panels Primary Care & Pharmacy Service Customer Ethnography Invites Sharing & s…" at bounding box center [739, 445] width 1200 height 816
click at [430, 174] on span "$30" at bounding box center [448, 176] width 43 height 12
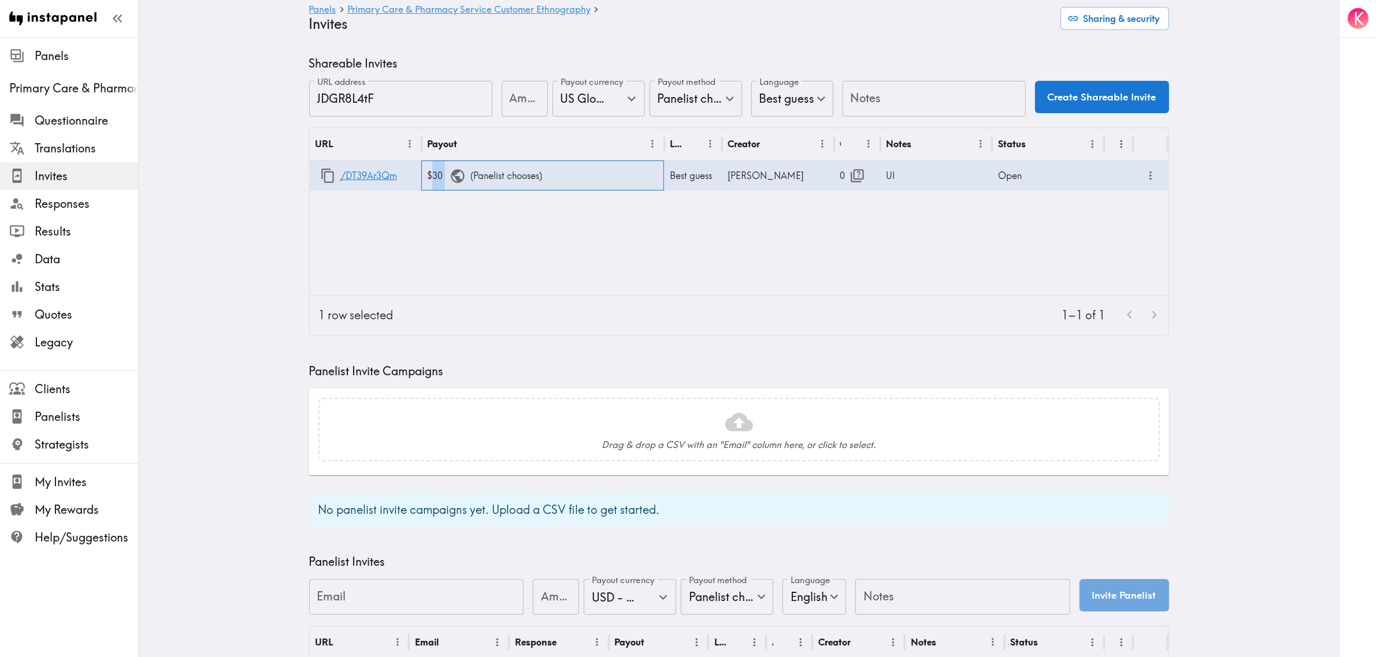
click at [431, 173] on span "$30" at bounding box center [448, 176] width 43 height 12
click at [434, 174] on input "30" at bounding box center [444, 179] width 46 height 36
type input "25"
click at [272, 258] on main "Panels Primary Care & Pharmacy Service Customer Ethnography Invites Sharing & s…" at bounding box center [739, 445] width 1200 height 816
click at [284, 214] on main "Panels Primary Care & Pharmacy Service Customer Ethnography Invites Sharing & s…" at bounding box center [739, 445] width 1200 height 816
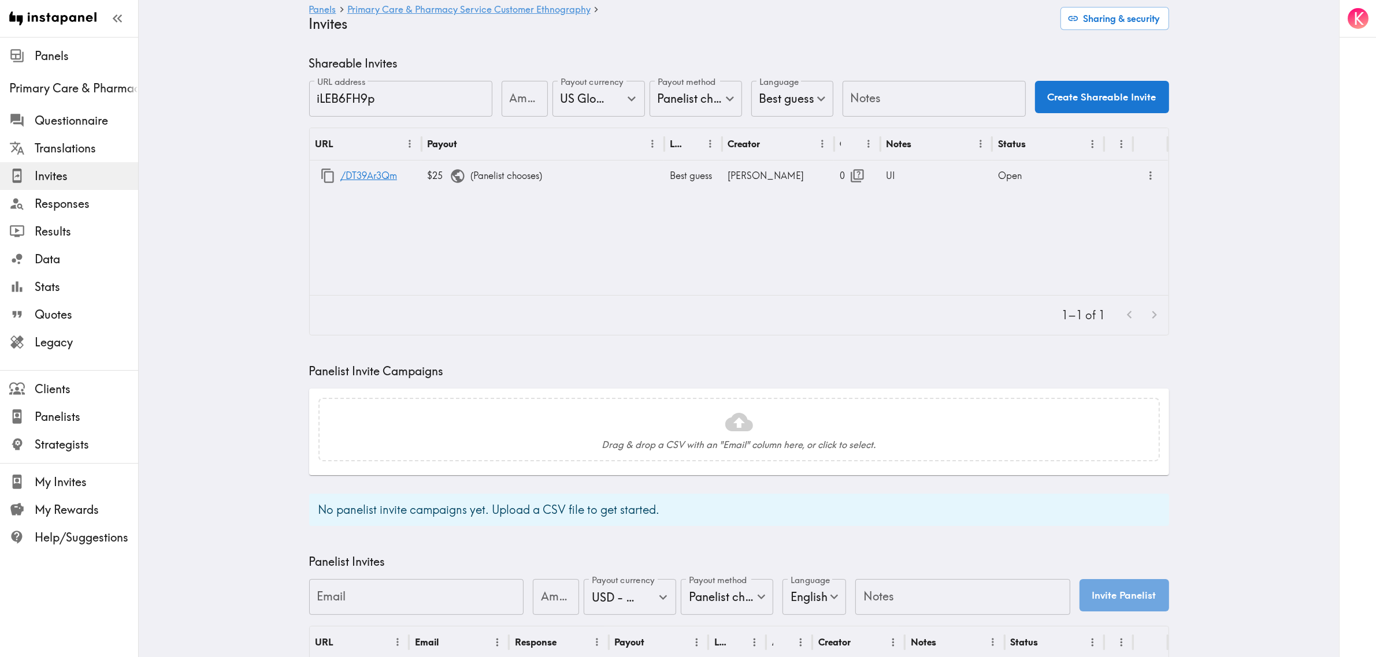
click at [218, 195] on main "Panels Primary Care & Pharmacy Service Customer Ethnography Invites Sharing & s…" at bounding box center [739, 445] width 1200 height 816
